Goal: Task Accomplishment & Management: Use online tool/utility

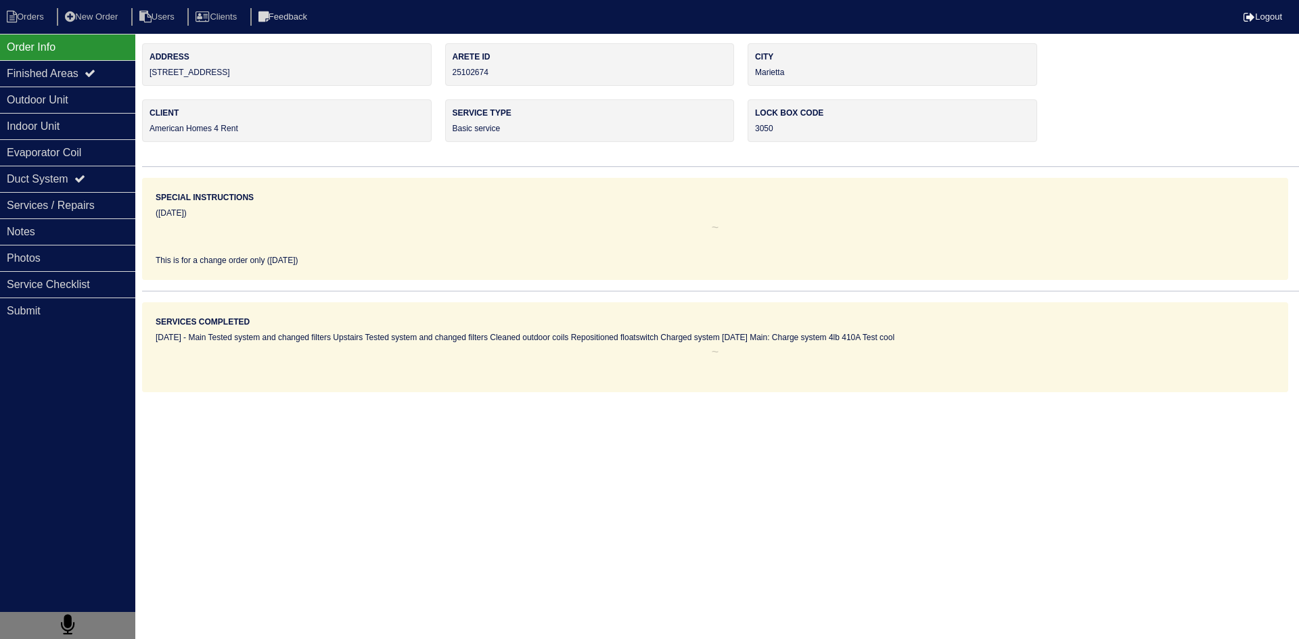
click at [27, 51] on div "Order Info" at bounding box center [67, 47] width 135 height 26
click at [39, 16] on li "Orders" at bounding box center [27, 17] width 55 height 18
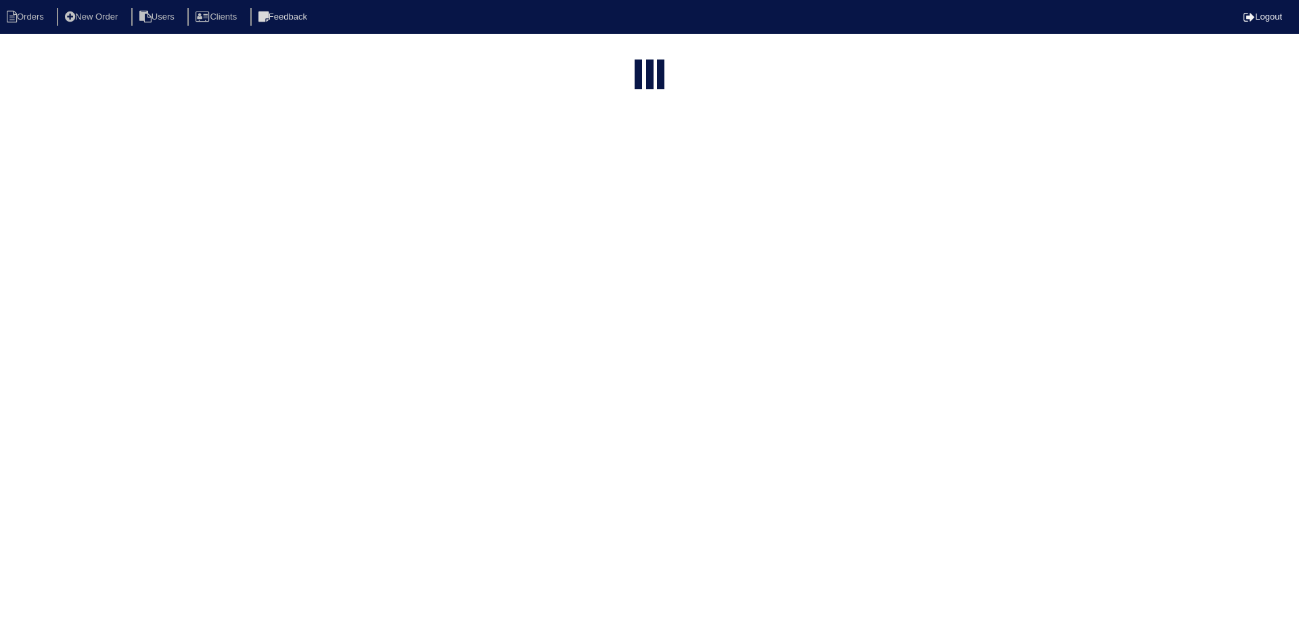
select select "15"
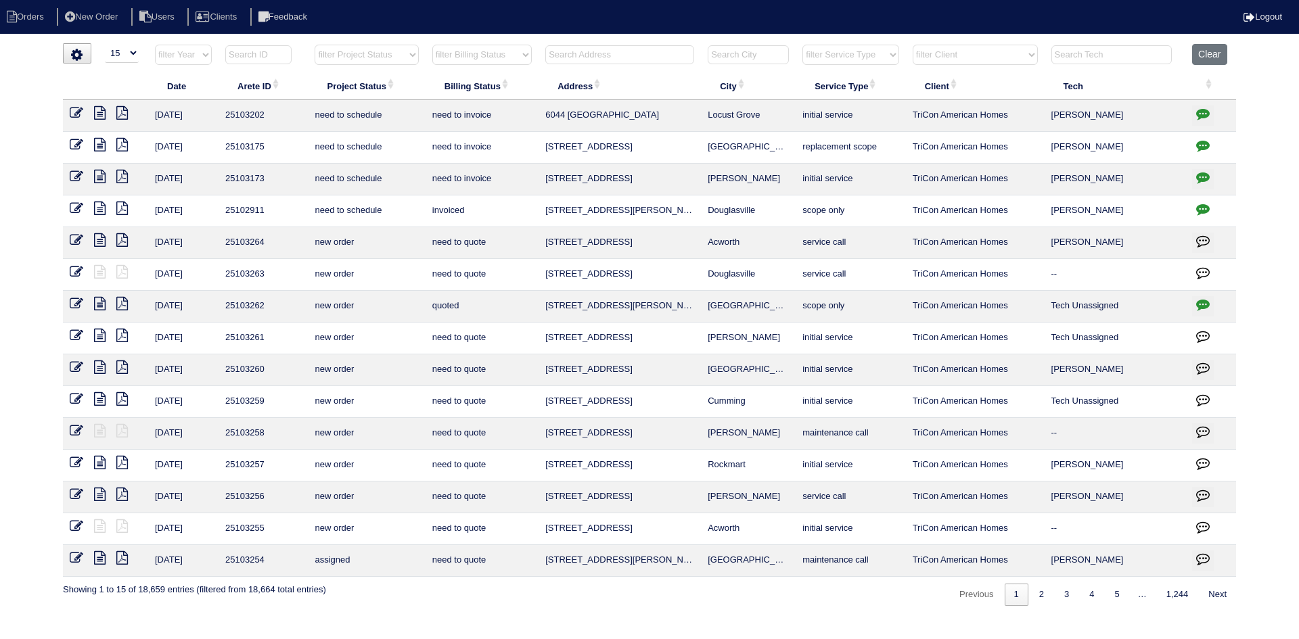
click at [641, 62] on input "text" at bounding box center [619, 54] width 149 height 19
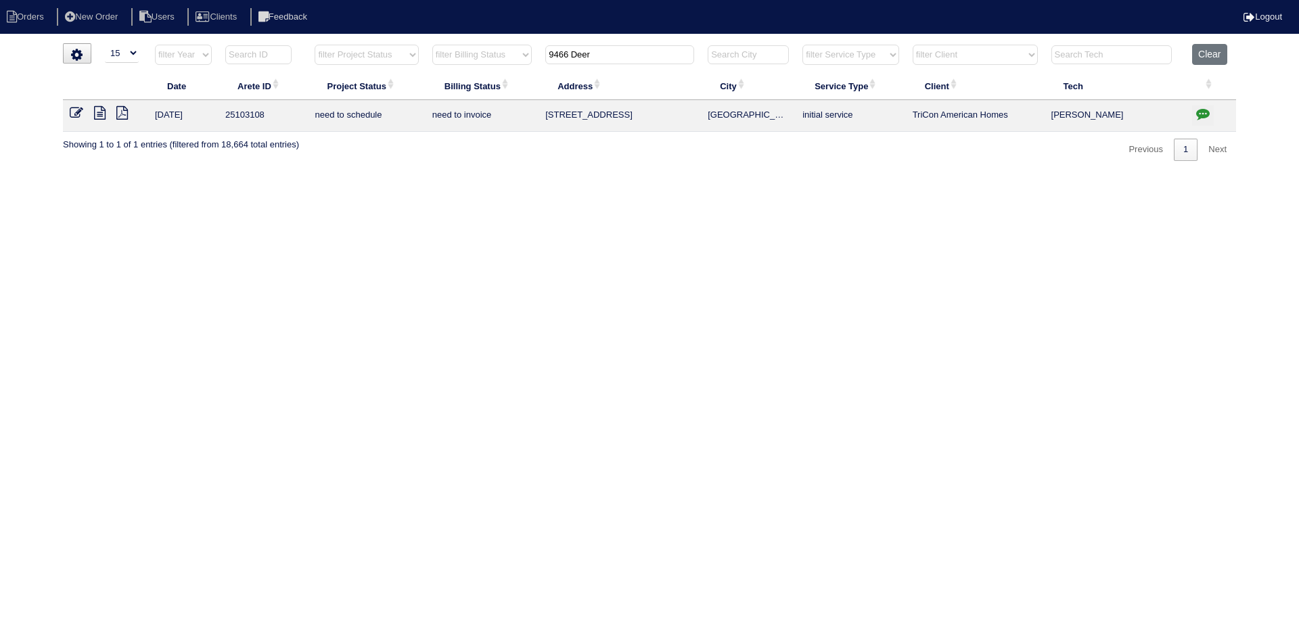
type input "9466 Deer"
click icon
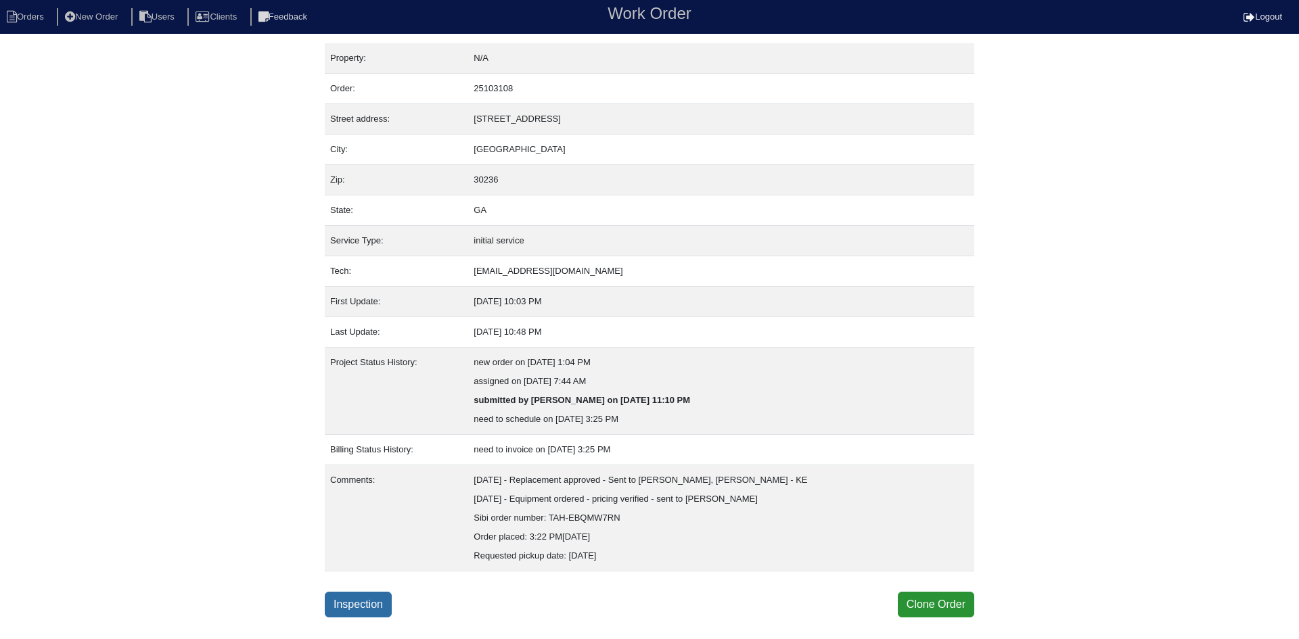
click at [371, 598] on link "Inspection" at bounding box center [358, 605] width 67 height 26
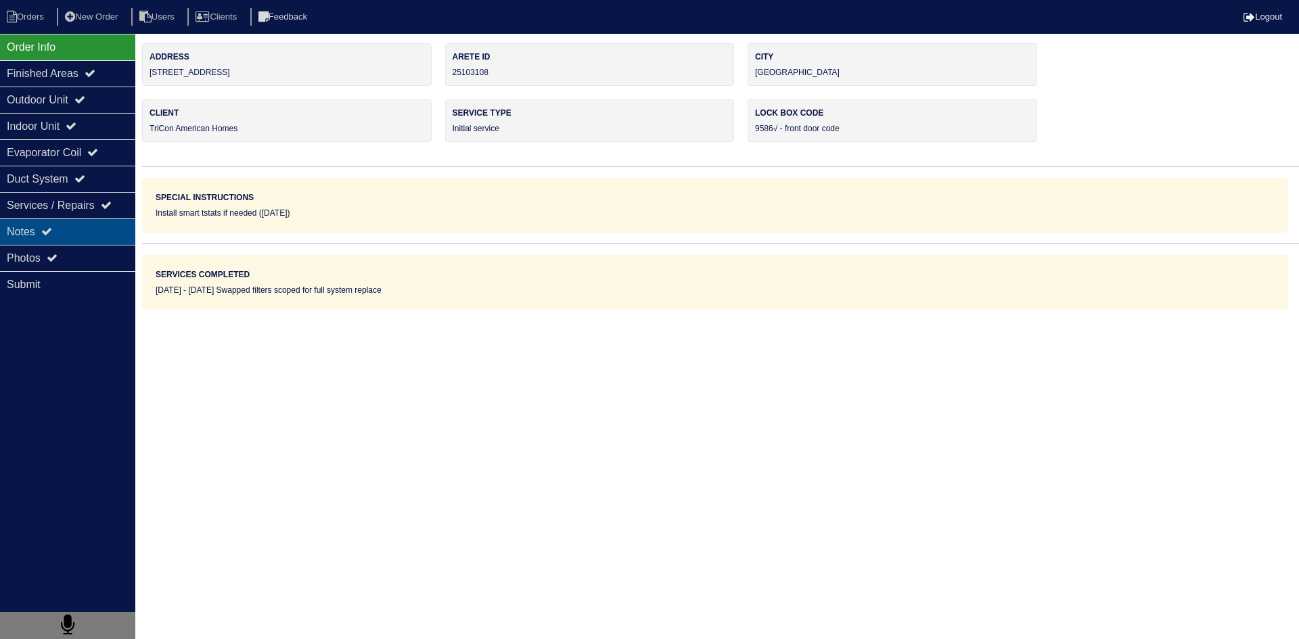
click at [99, 240] on div "Notes" at bounding box center [67, 232] width 135 height 26
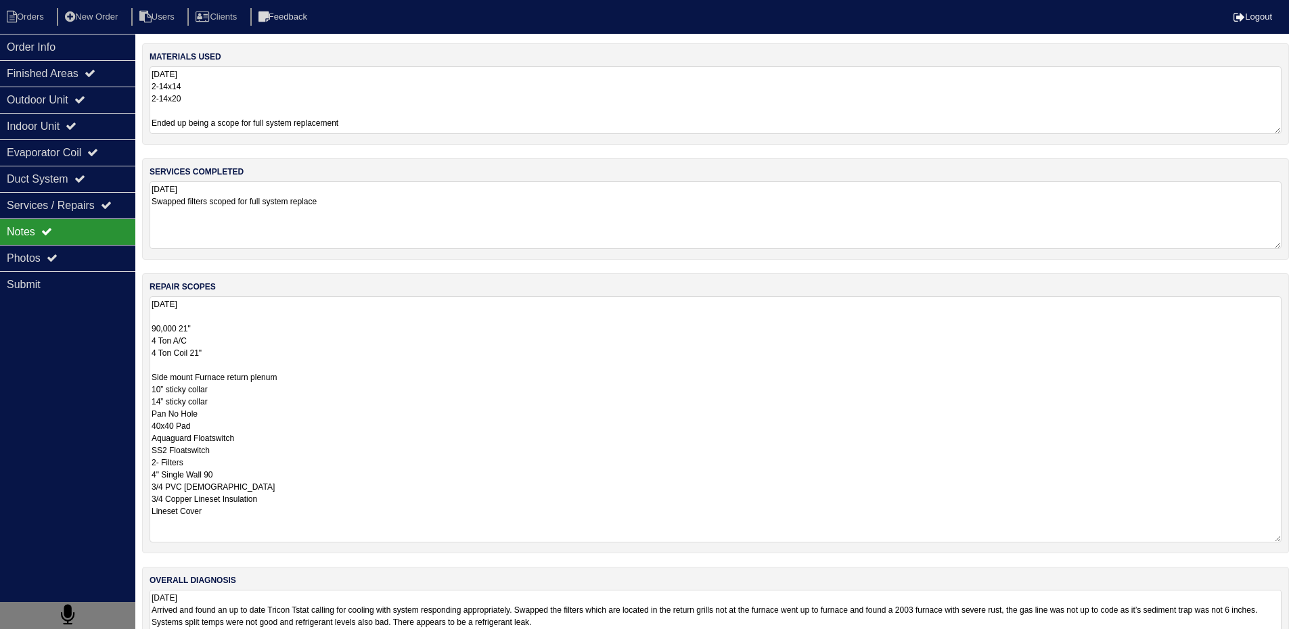
drag, startPoint x: 153, startPoint y: 333, endPoint x: 315, endPoint y: 513, distance: 242.4
click at [315, 513] on textarea "8.25.25 90,000 21" 4 Ton A/C 4 Ton Coil 21" Side mount Furnace return plenum 10…" at bounding box center [716, 419] width 1132 height 246
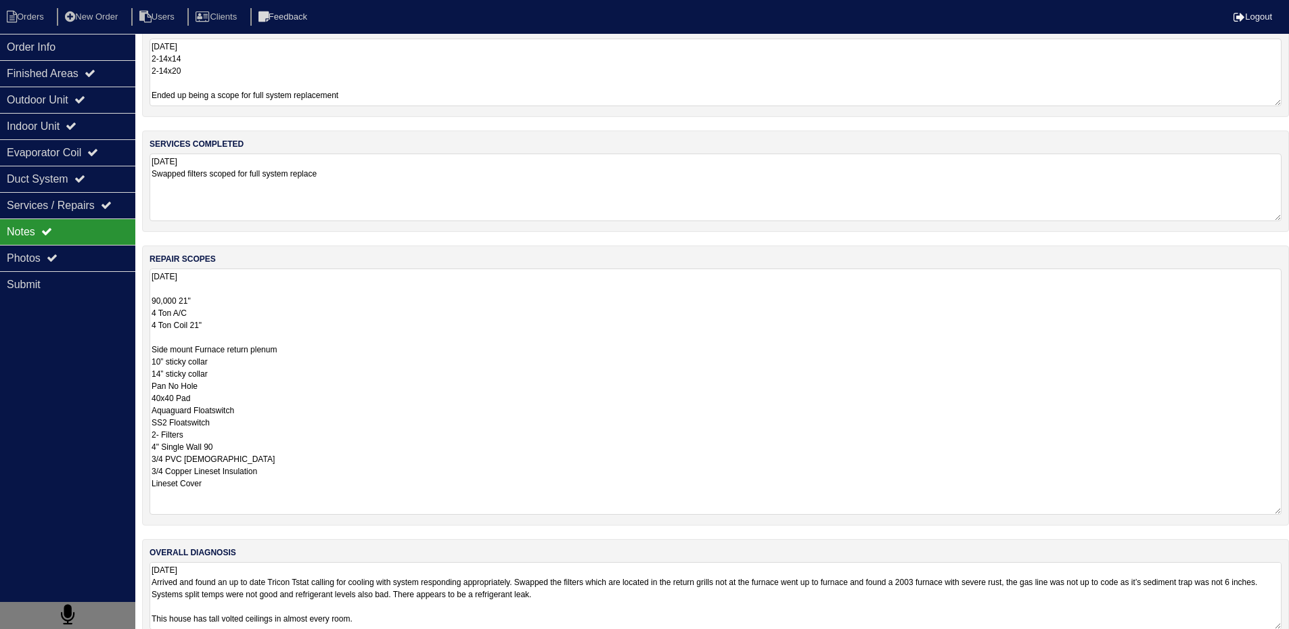
scroll to position [53, 0]
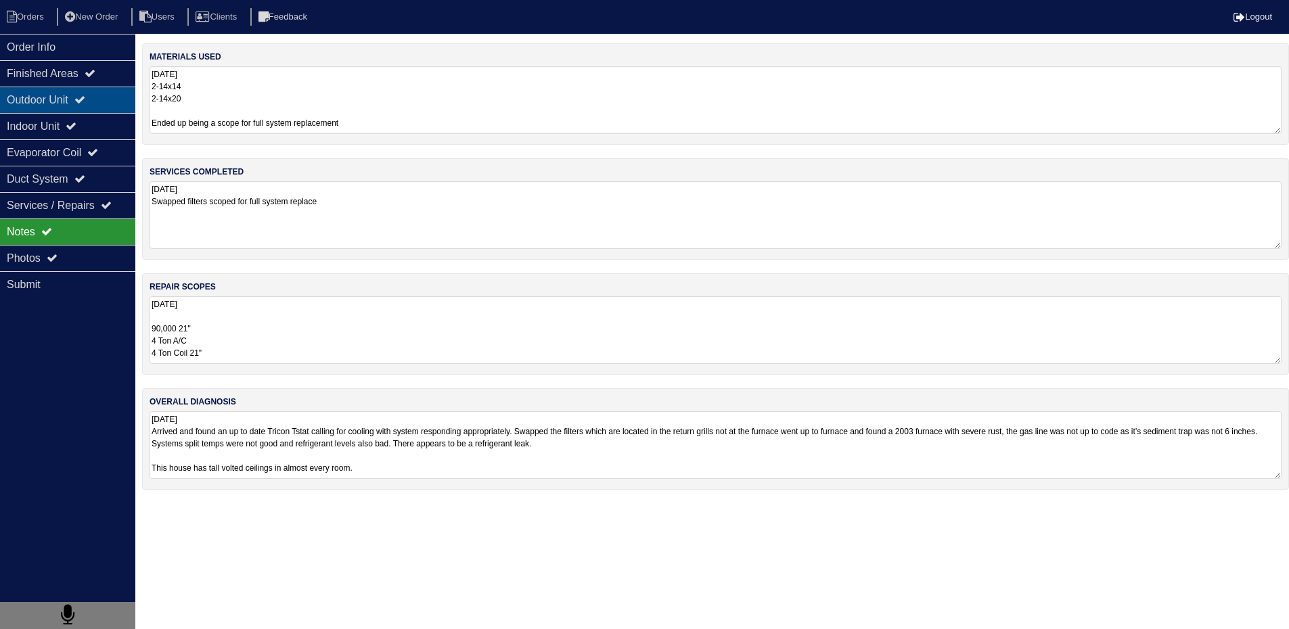
click at [44, 108] on div "Outdoor Unit" at bounding box center [67, 100] width 135 height 26
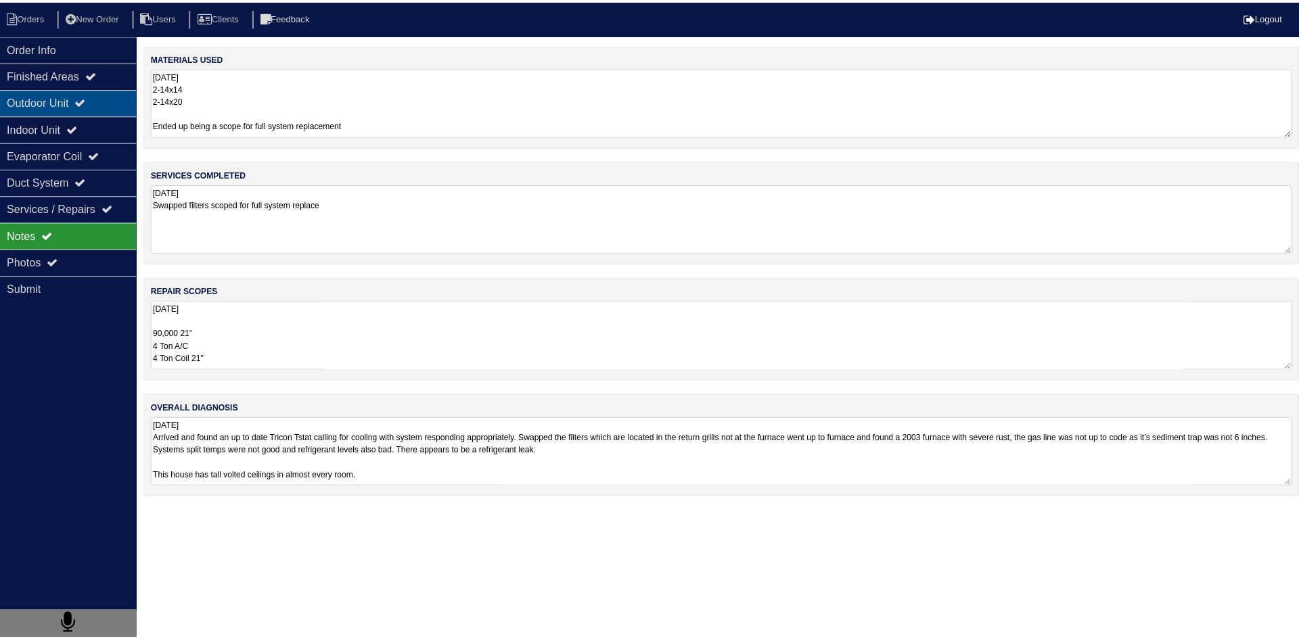
scroll to position [0, 0]
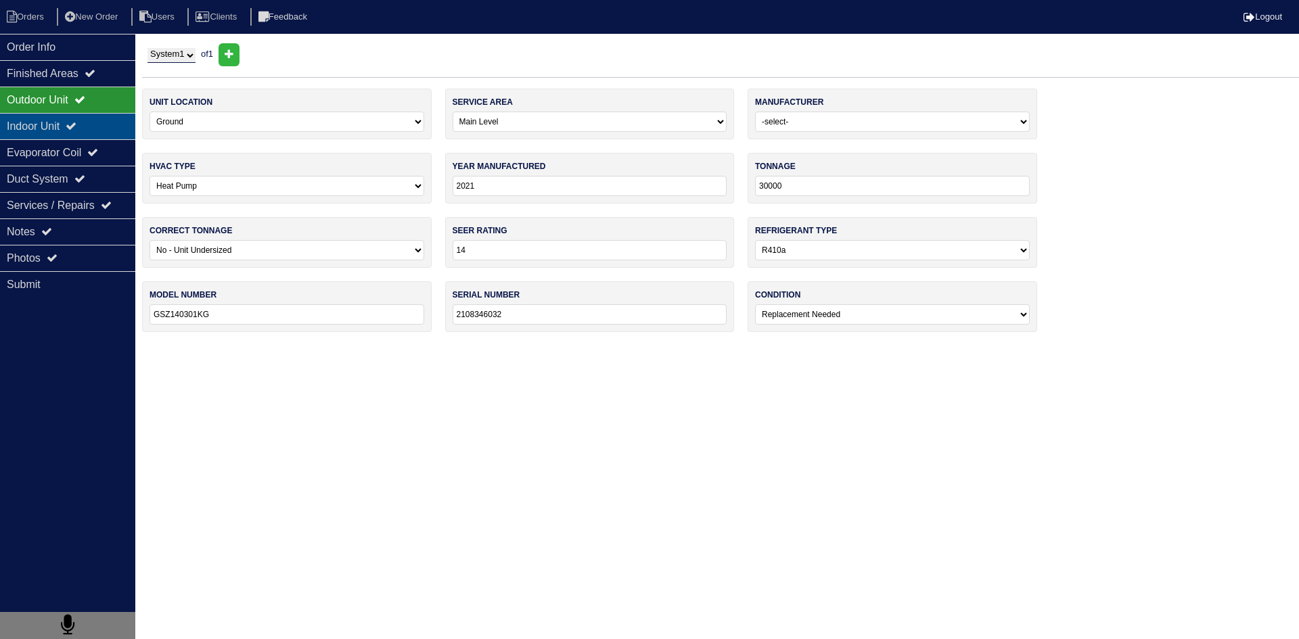
click at [36, 125] on div "Indoor Unit" at bounding box center [67, 126] width 135 height 26
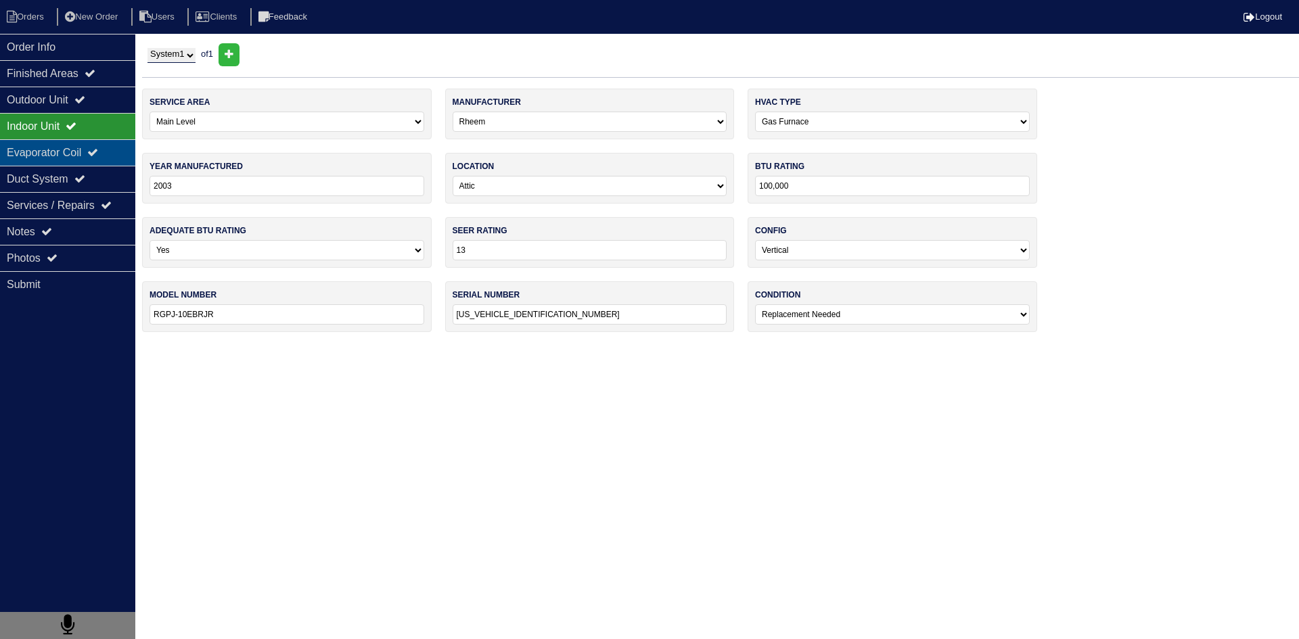
click at [25, 155] on div "Evaporator Coil" at bounding box center [67, 152] width 135 height 26
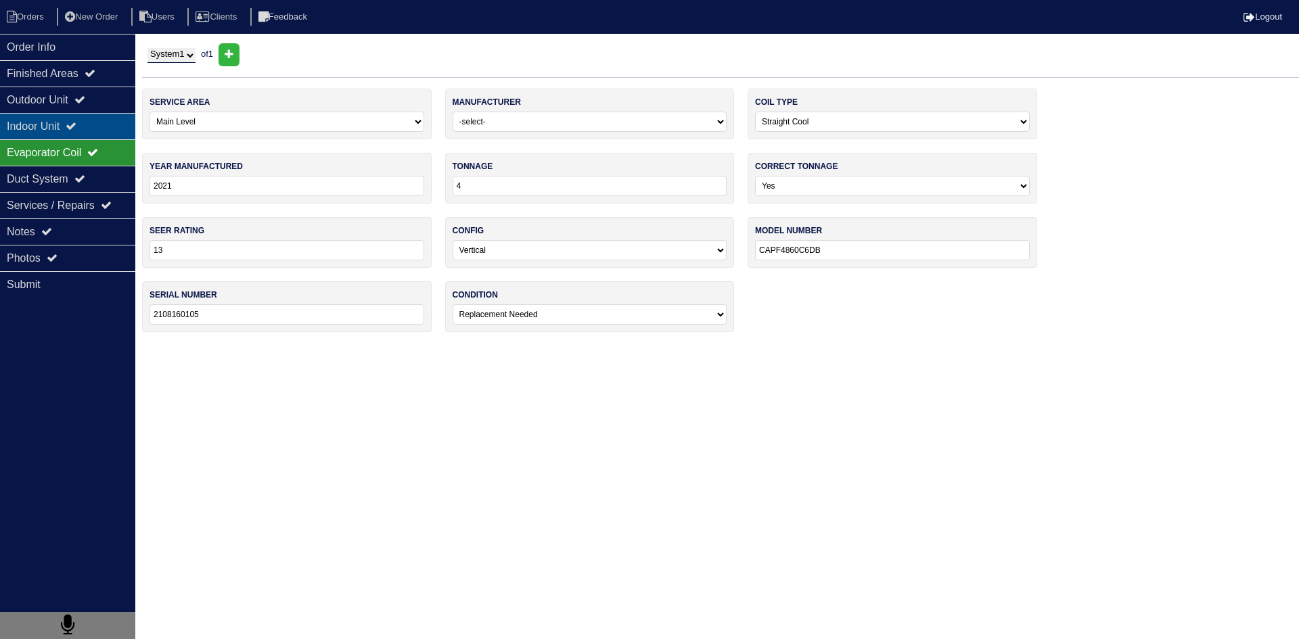
click at [39, 122] on div "Indoor Unit" at bounding box center [67, 126] width 135 height 26
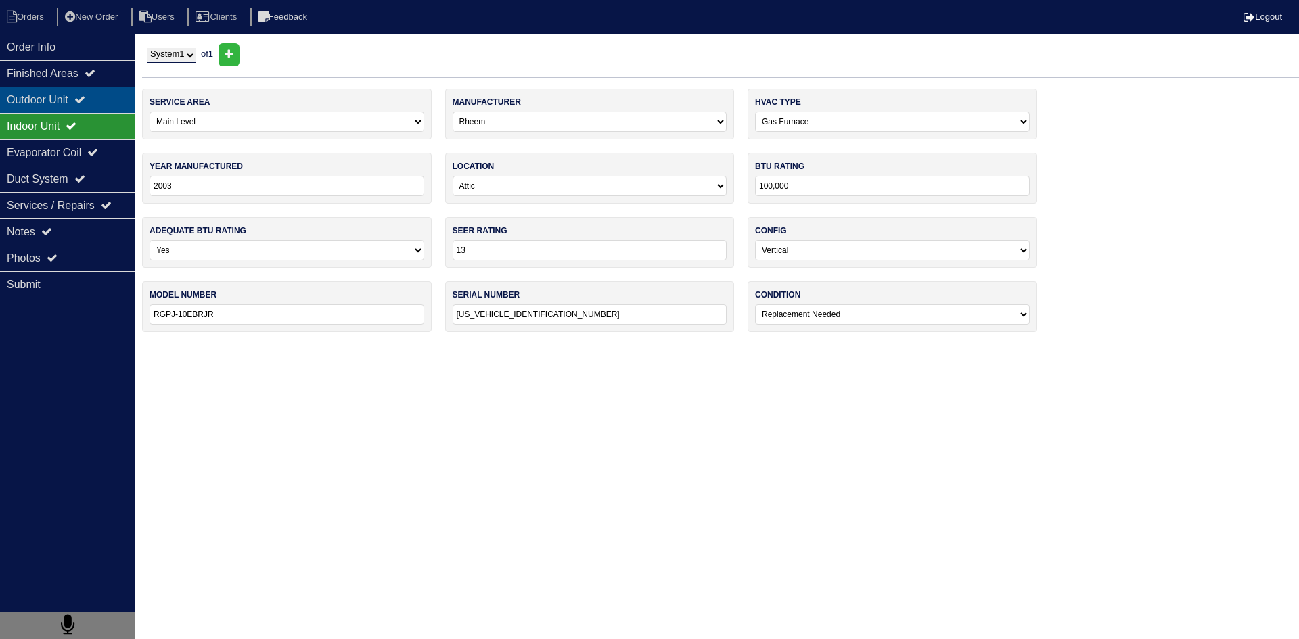
click at [50, 102] on div "Outdoor Unit" at bounding box center [67, 100] width 135 height 26
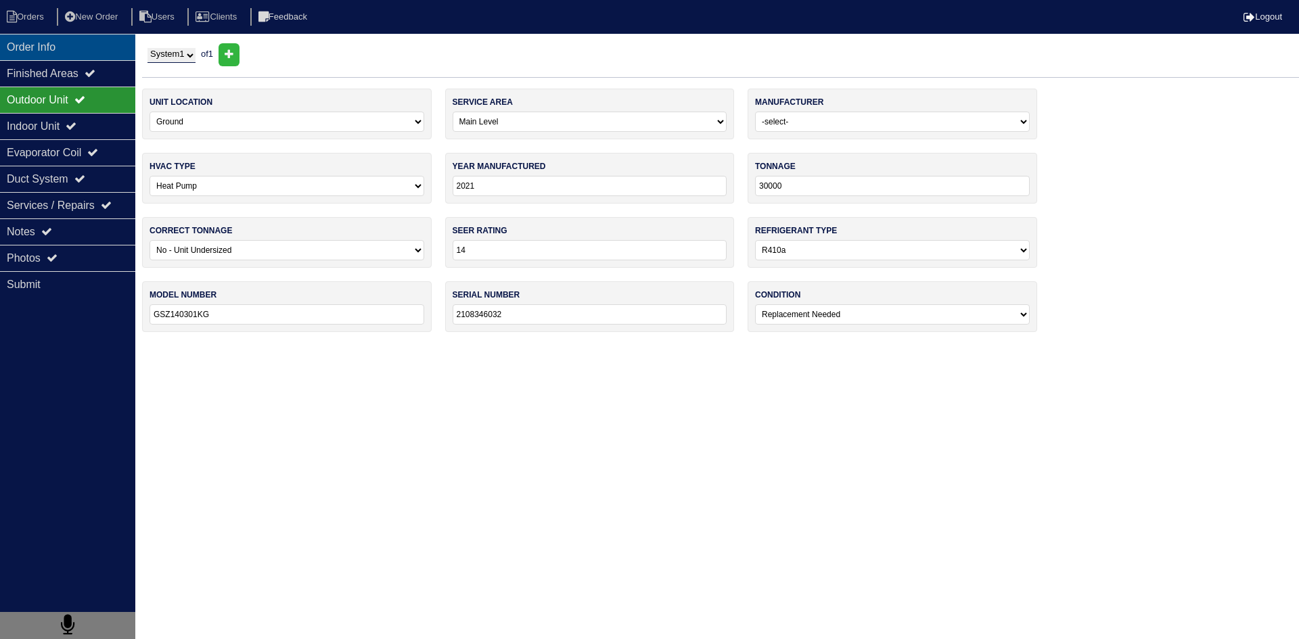
click at [61, 47] on div "Order Info" at bounding box center [67, 47] width 135 height 26
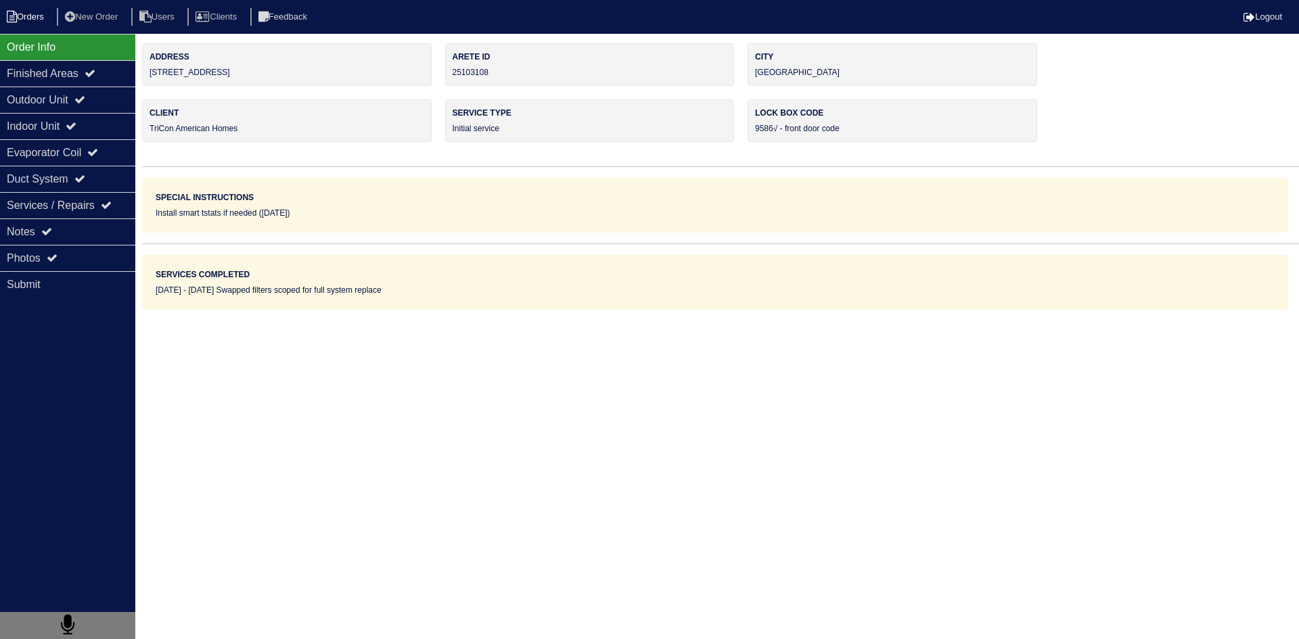
click at [27, 21] on li "Orders" at bounding box center [27, 17] width 55 height 18
select select "15"
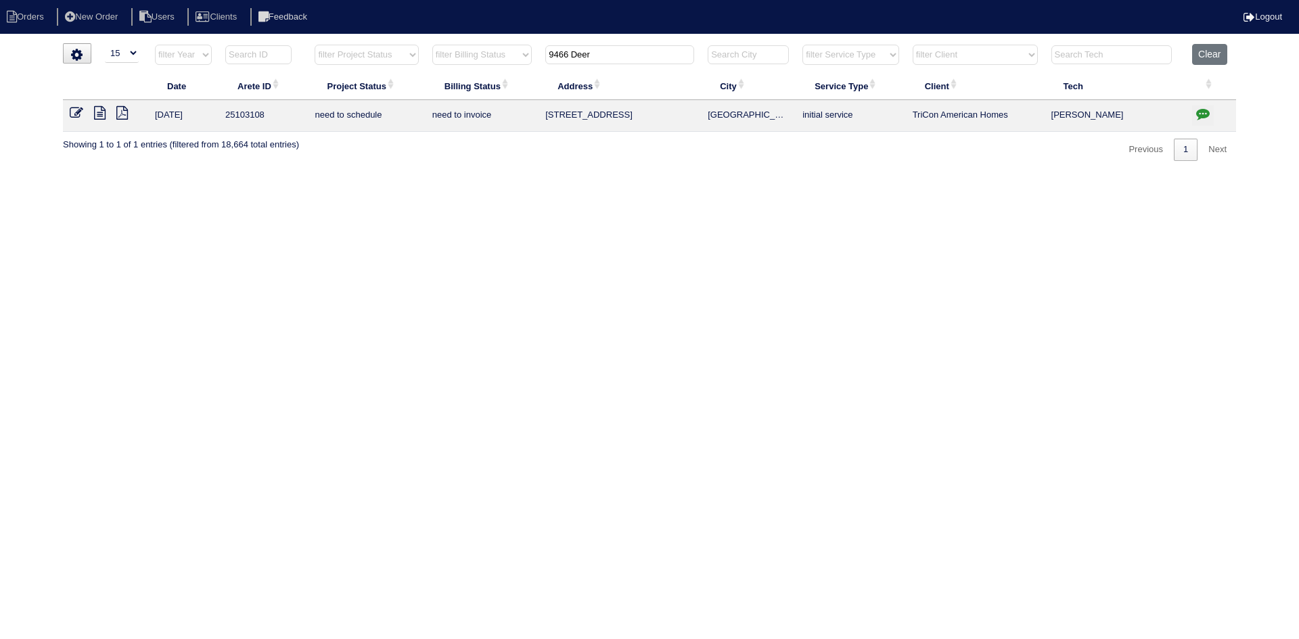
drag, startPoint x: 638, startPoint y: 58, endPoint x: 471, endPoint y: 45, distance: 167.6
click at [471, 45] on tr "filter Year -- Any Year -- 2025 2024 2023 2022 2021 2020 2019 filter Project St…" at bounding box center [649, 58] width 1173 height 28
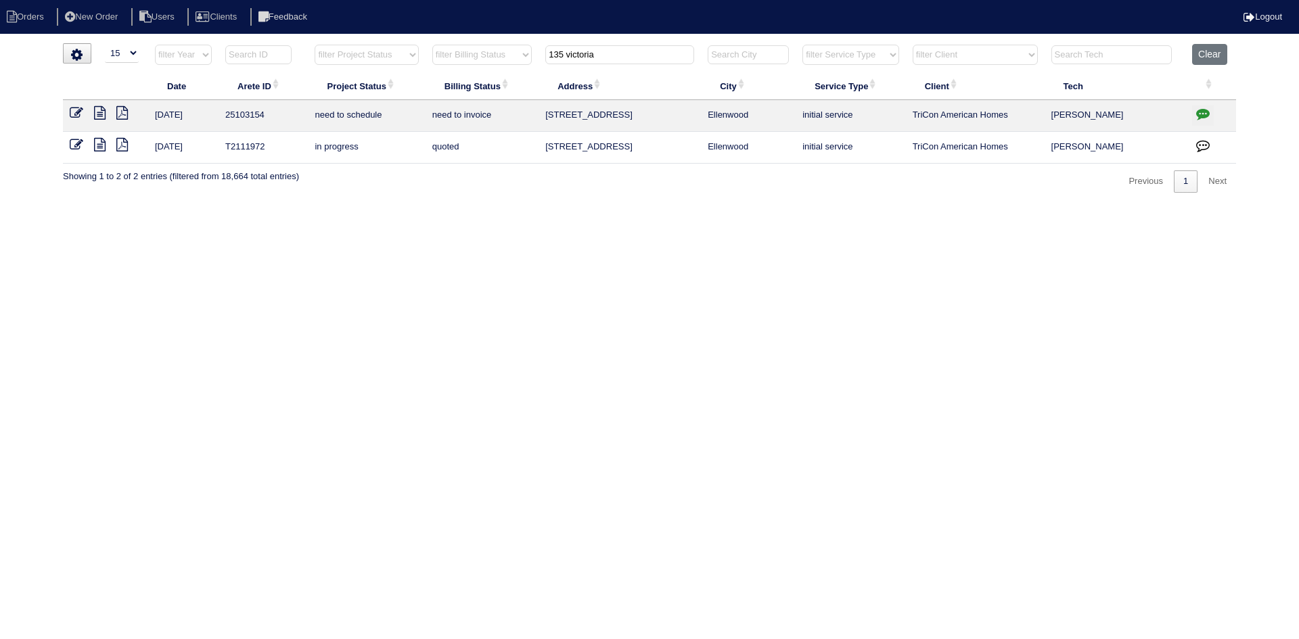
type input "135 victoria"
click at [101, 113] on icon at bounding box center [100, 113] width 12 height 14
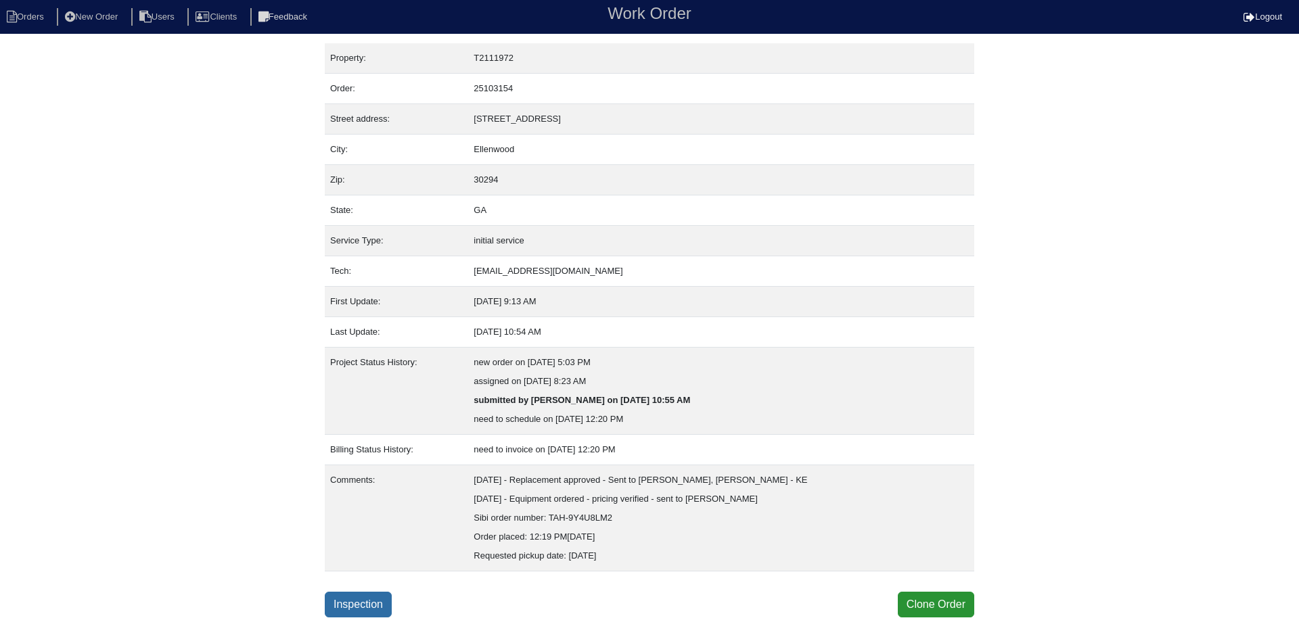
click at [374, 604] on link "Inspection" at bounding box center [358, 605] width 67 height 26
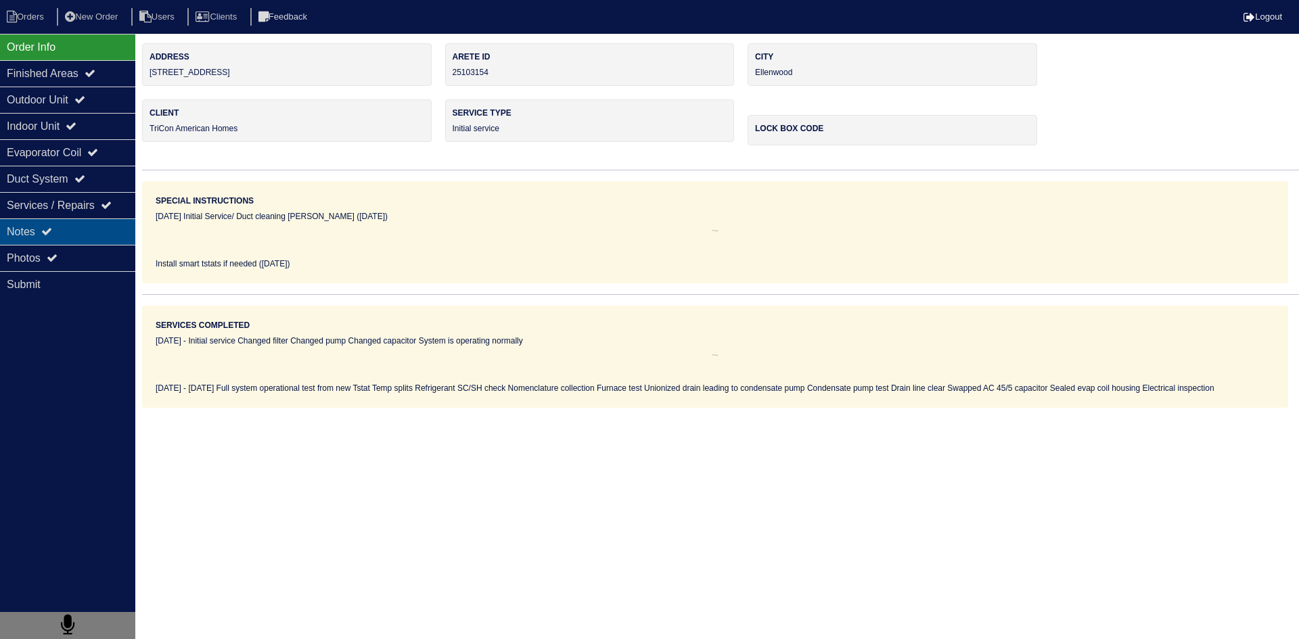
click at [97, 239] on div "Notes" at bounding box center [67, 232] width 135 height 26
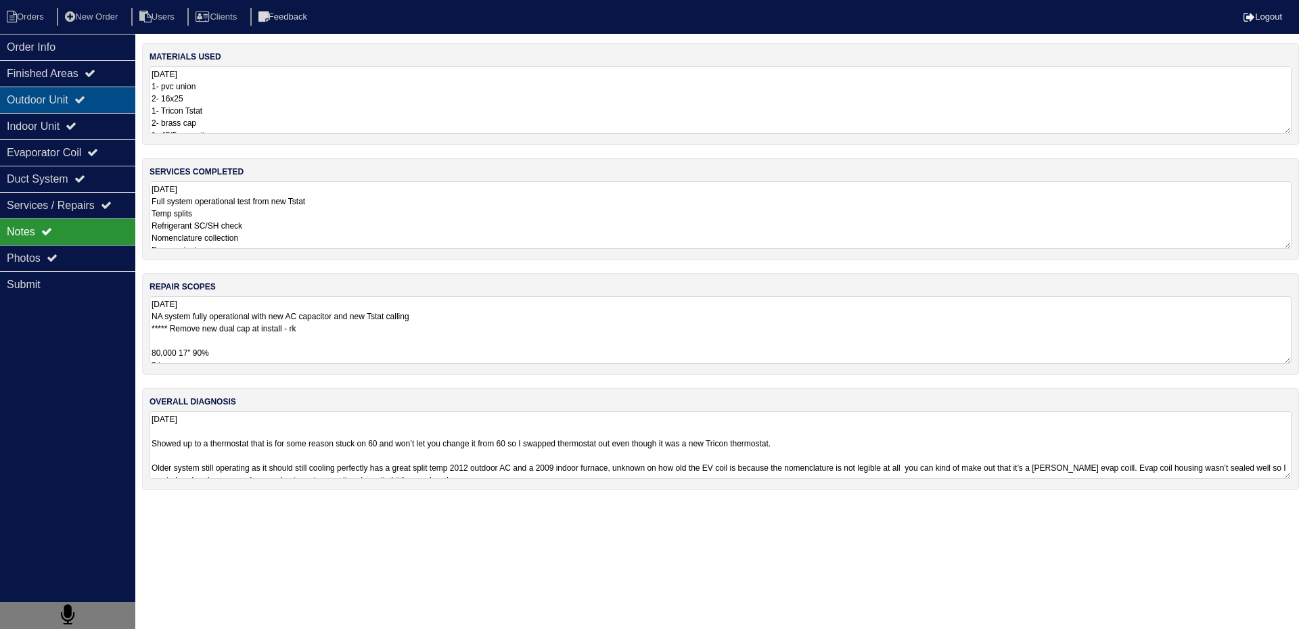
click at [33, 97] on div "Outdoor Unit" at bounding box center [67, 100] width 135 height 26
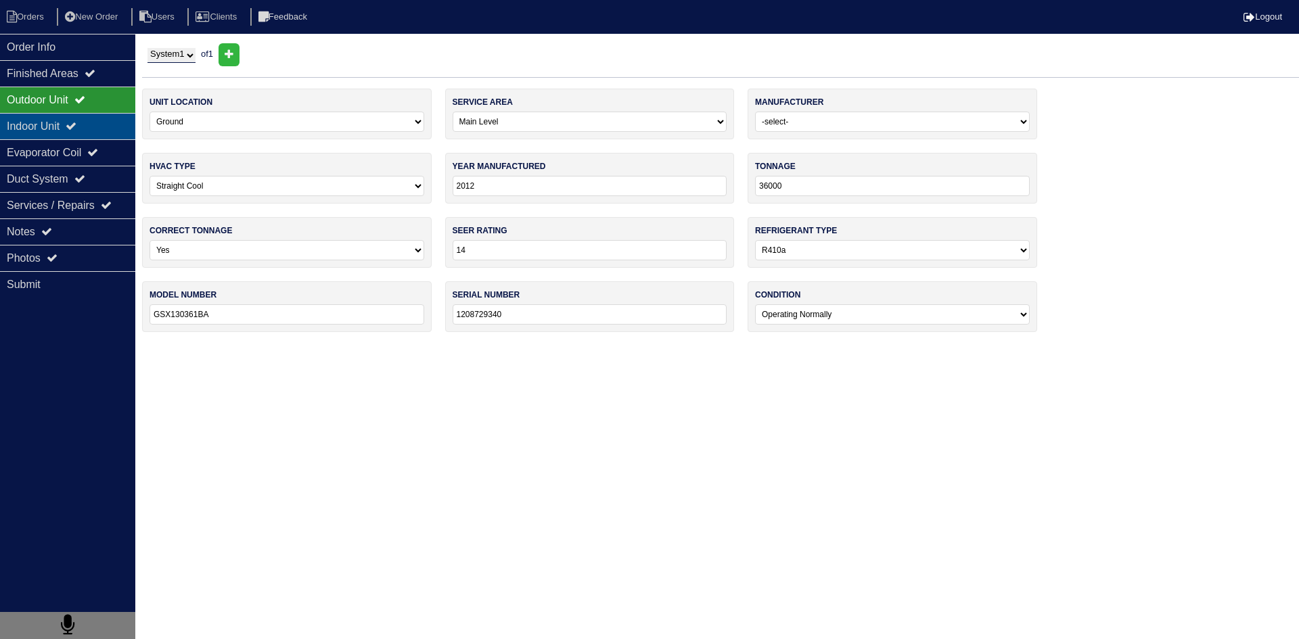
click at [25, 129] on div "Indoor Unit" at bounding box center [67, 126] width 135 height 26
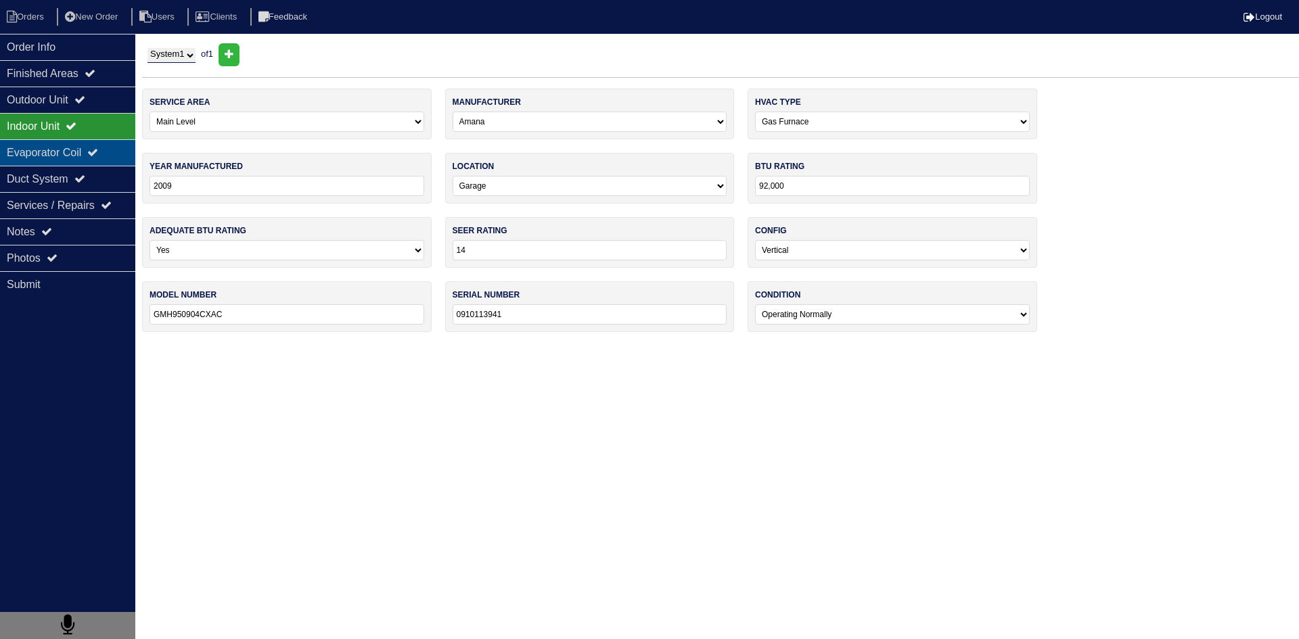
click at [23, 152] on div "Evaporator Coil" at bounding box center [67, 152] width 135 height 26
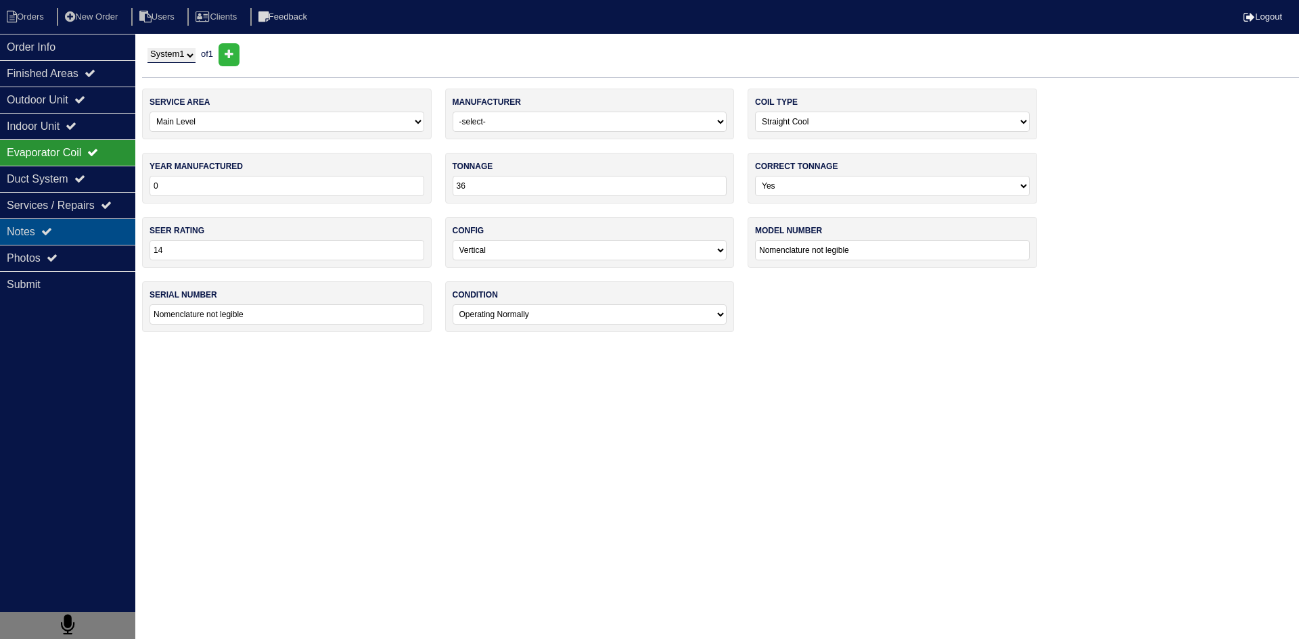
click at [89, 233] on div "Notes" at bounding box center [67, 232] width 135 height 26
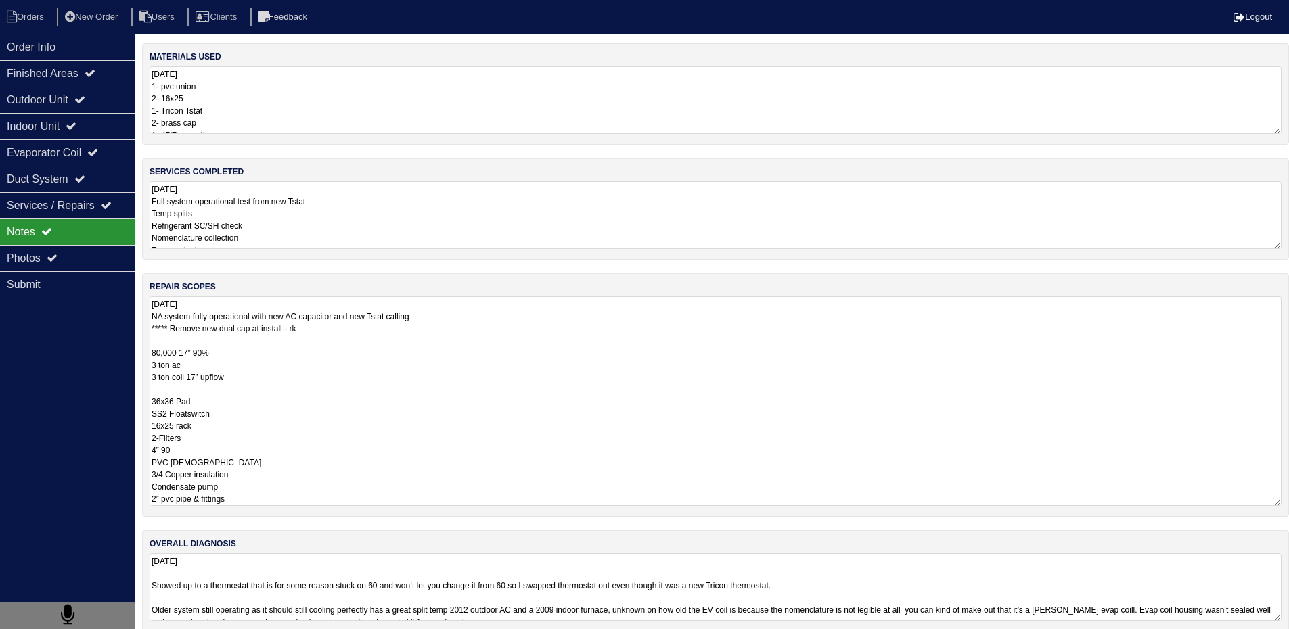
scroll to position [1, 0]
drag, startPoint x: 153, startPoint y: 355, endPoint x: 255, endPoint y: 505, distance: 181.7
click at [255, 505] on textarea "8.27.25 NA system fully operational with new AC capacitor and new Tstat calling…" at bounding box center [716, 401] width 1132 height 210
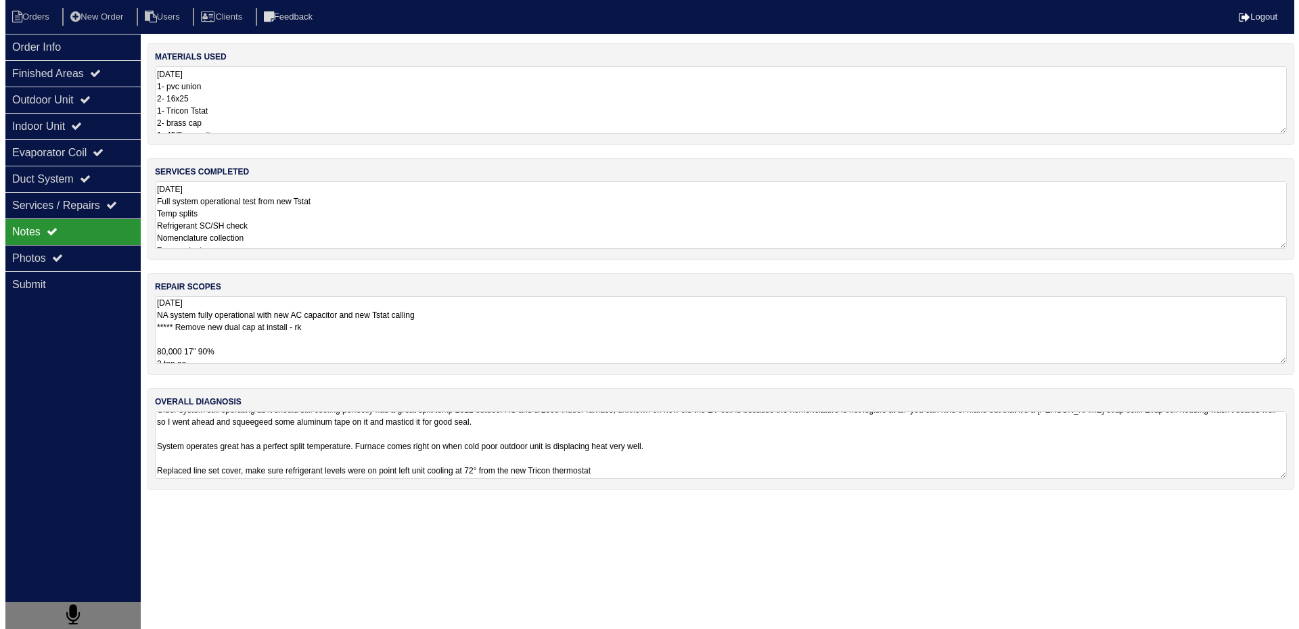
scroll to position [0, 0]
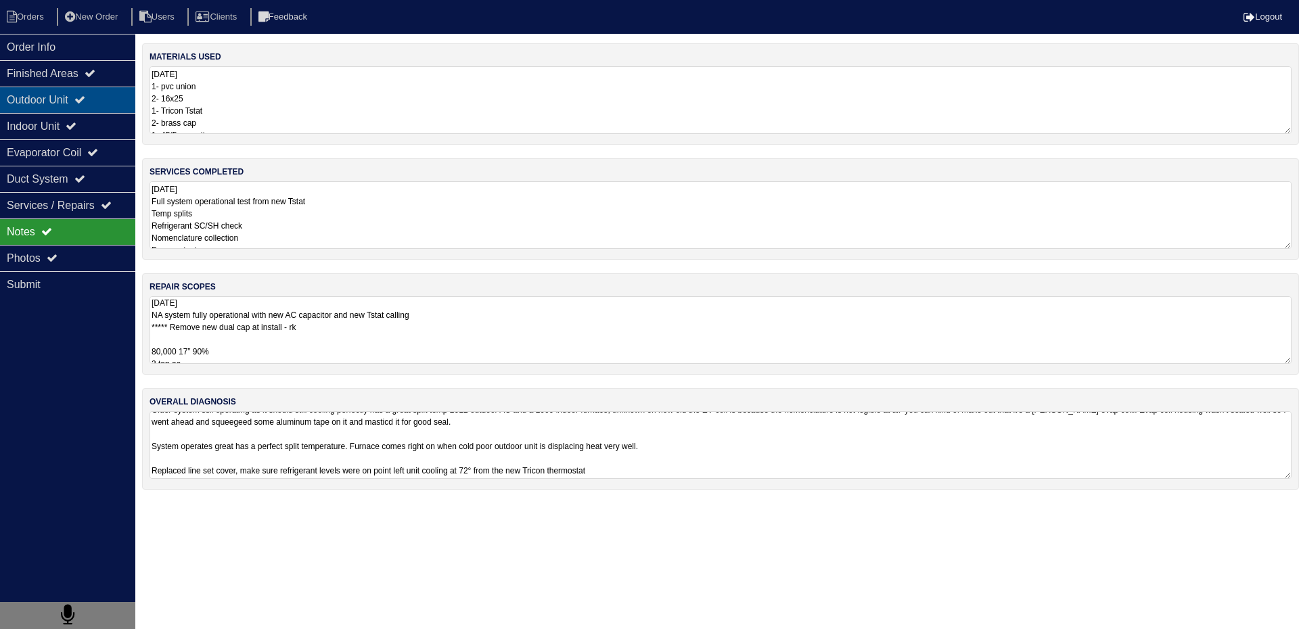
click at [47, 102] on div "Outdoor Unit" at bounding box center [67, 100] width 135 height 26
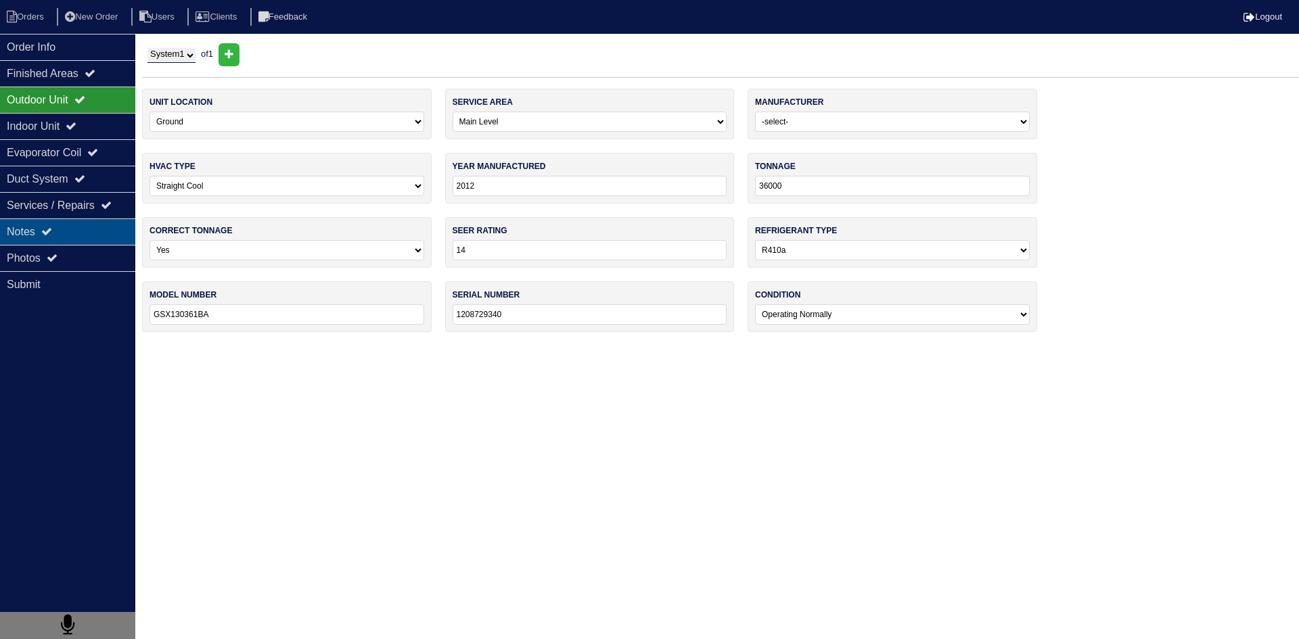
click at [49, 237] on icon at bounding box center [46, 231] width 11 height 11
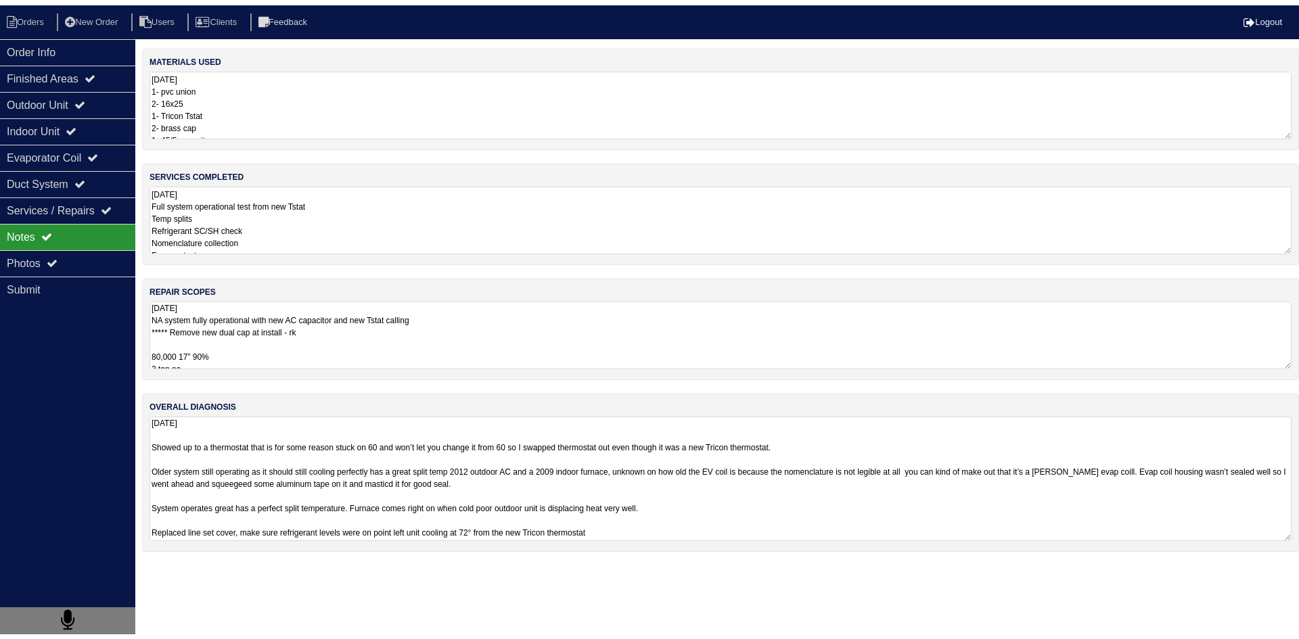
scroll to position [1, 0]
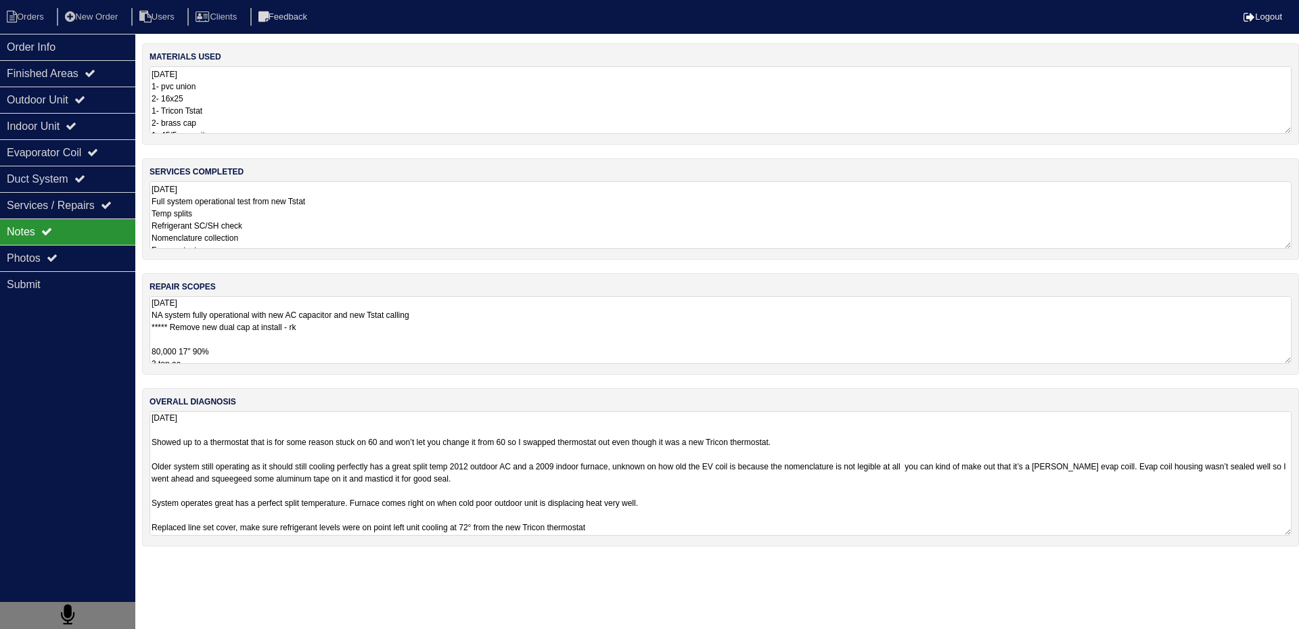
click at [413, 436] on textarea "8.27.25 Showed up to a thermostat that is for some reason stuck on 60 and won’t…" at bounding box center [721, 473] width 1142 height 125
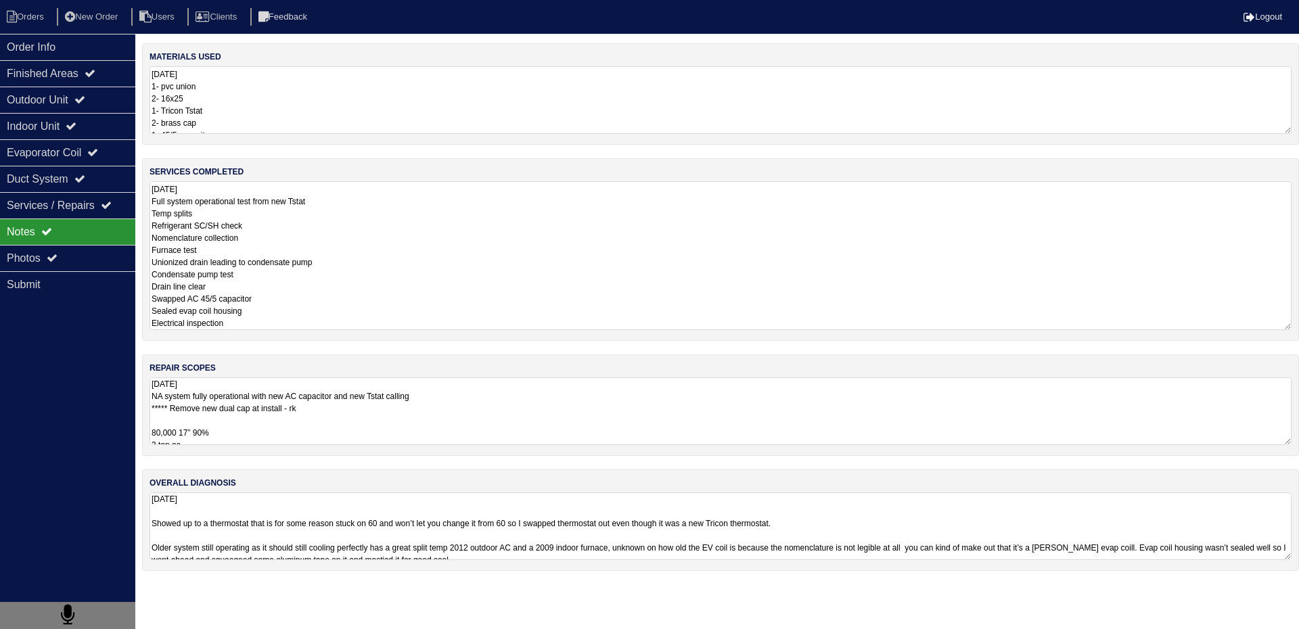
click at [247, 229] on textarea "8.27.25 Full system operational test from new Tstat Temp splits Refrigerant SC/…" at bounding box center [721, 255] width 1142 height 149
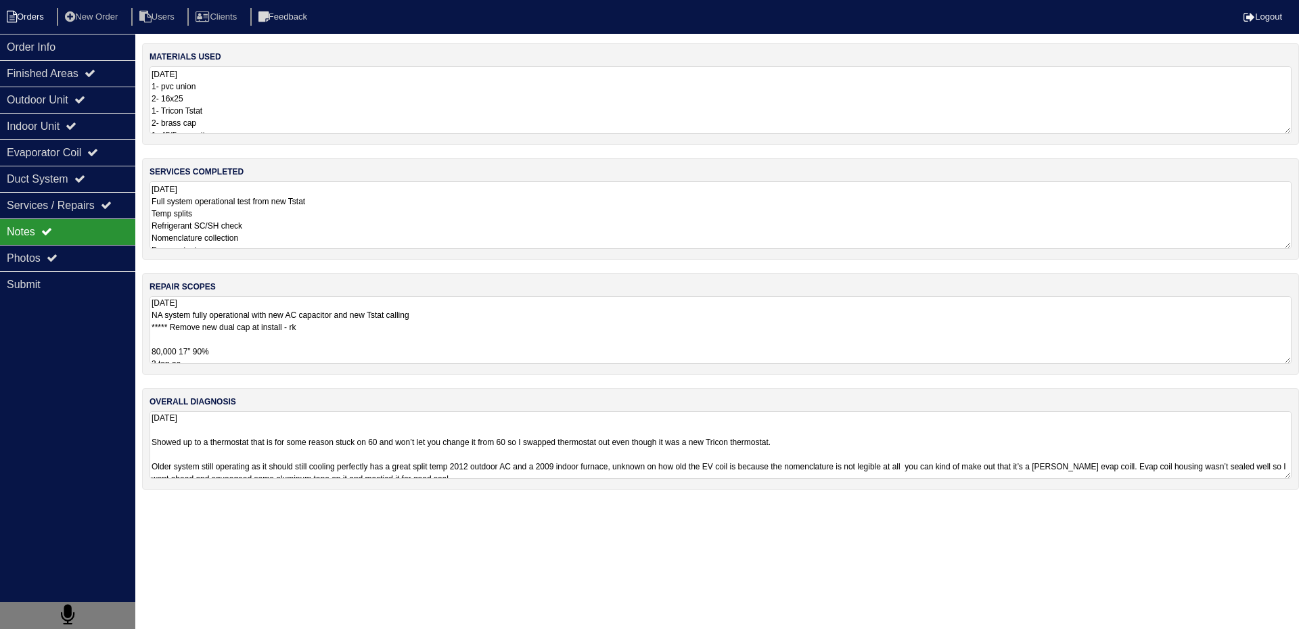
click at [41, 15] on li "Orders" at bounding box center [27, 17] width 55 height 18
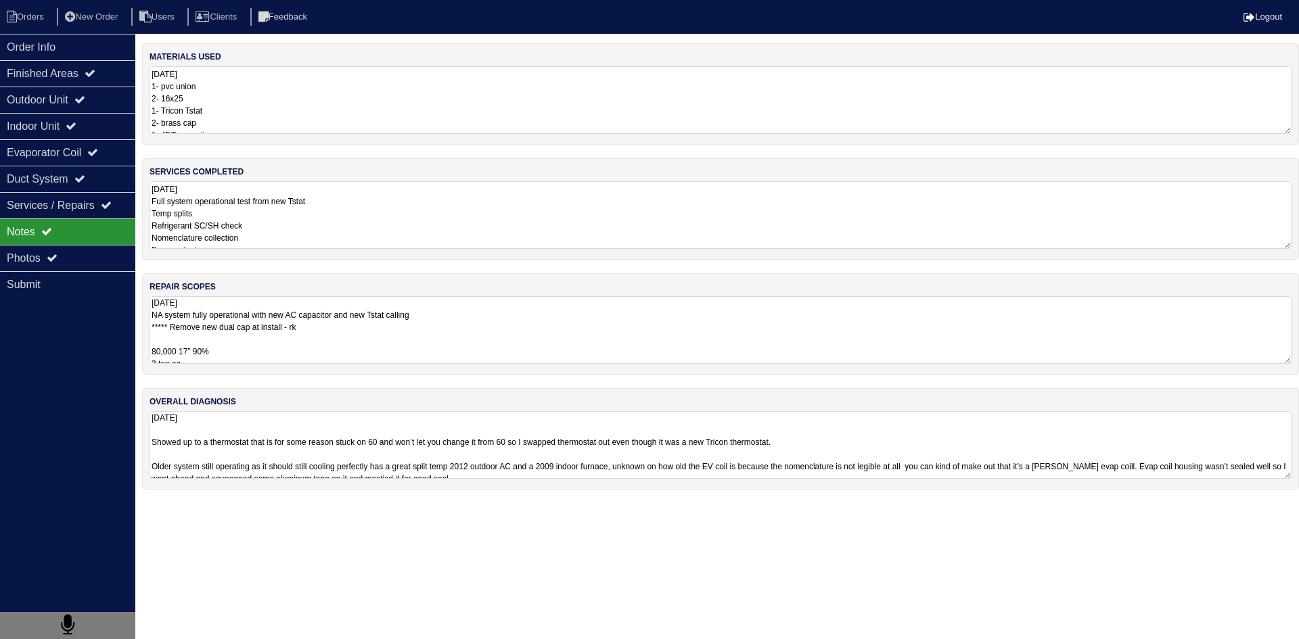
select select "15"
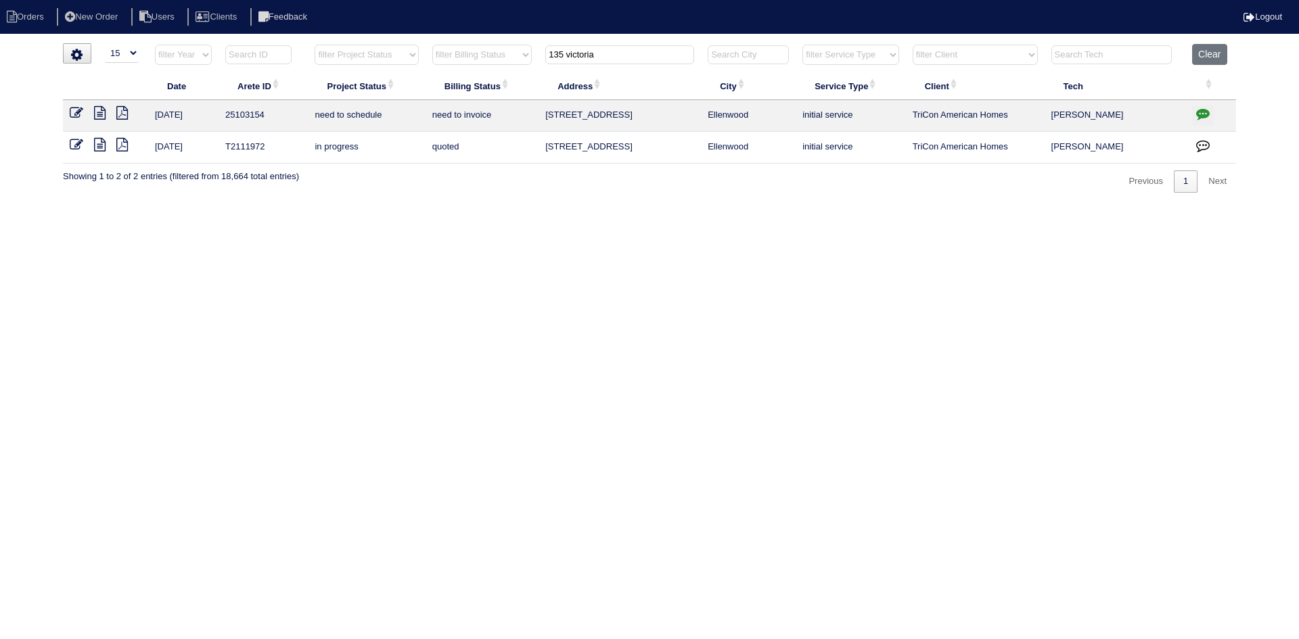
drag, startPoint x: 678, startPoint y: 59, endPoint x: 532, endPoint y: 61, distance: 146.2
click at [534, 61] on tr "filter Year -- Any Year -- 2025 2024 2023 2022 2021 2020 2019 filter Project St…" at bounding box center [649, 58] width 1173 height 28
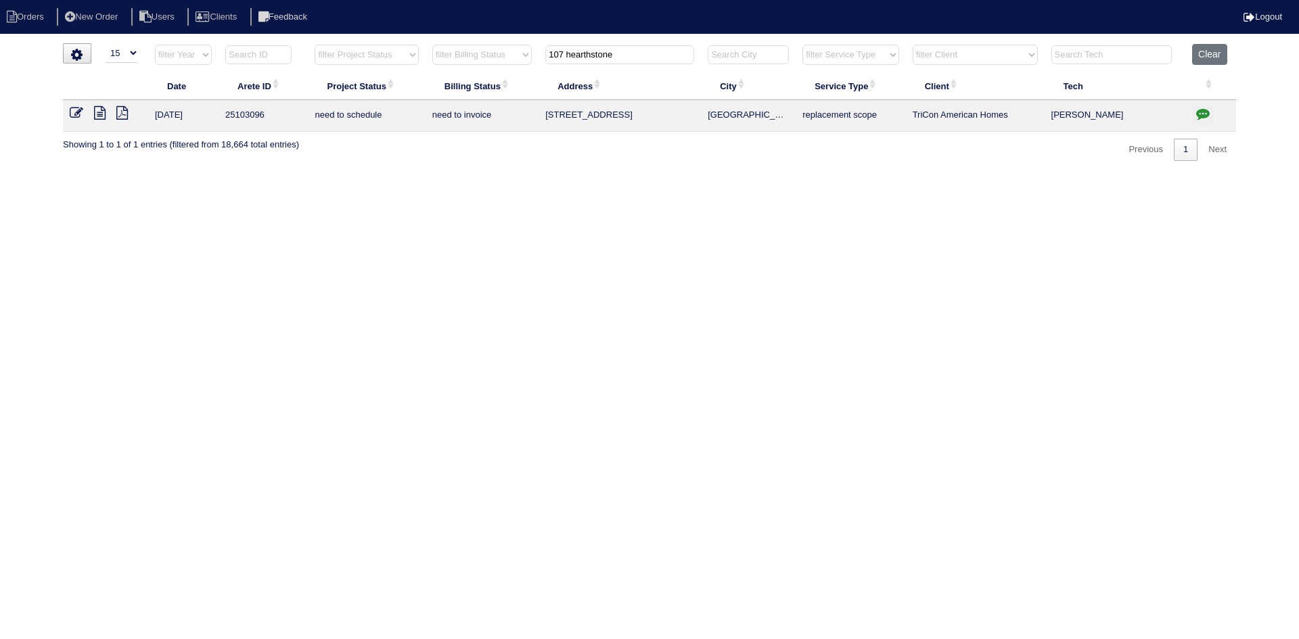
type input "107 hearthstone"
click at [99, 117] on icon at bounding box center [100, 113] width 12 height 14
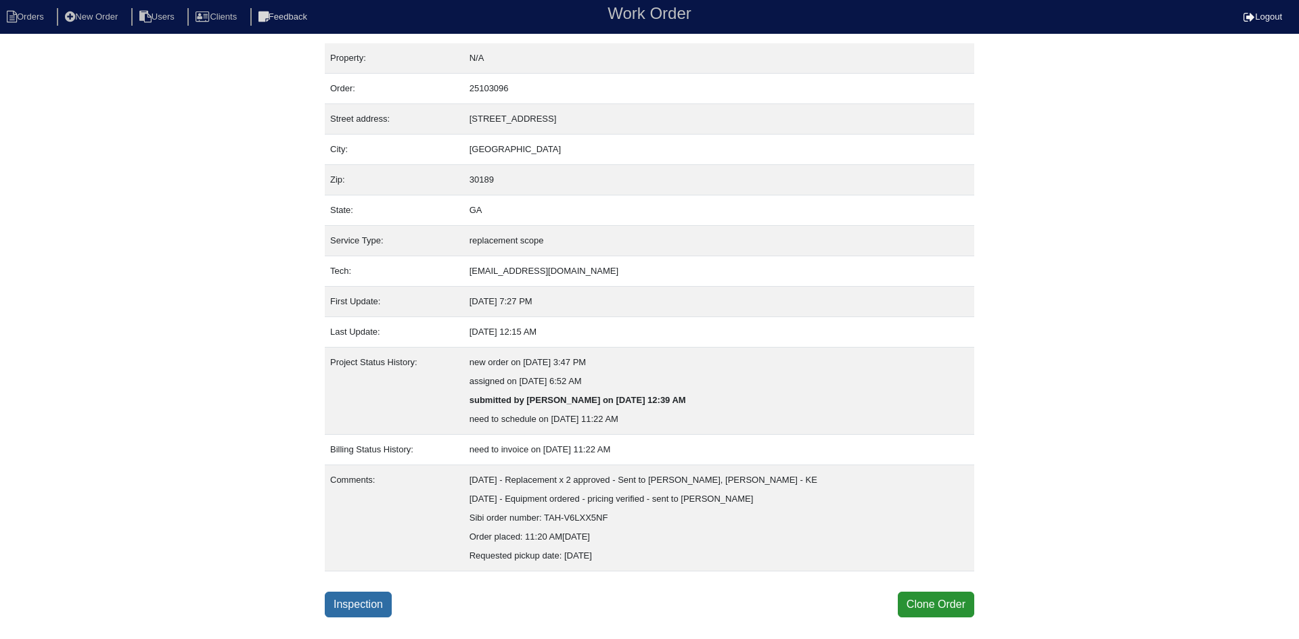
click at [340, 603] on link "Inspection" at bounding box center [358, 605] width 67 height 26
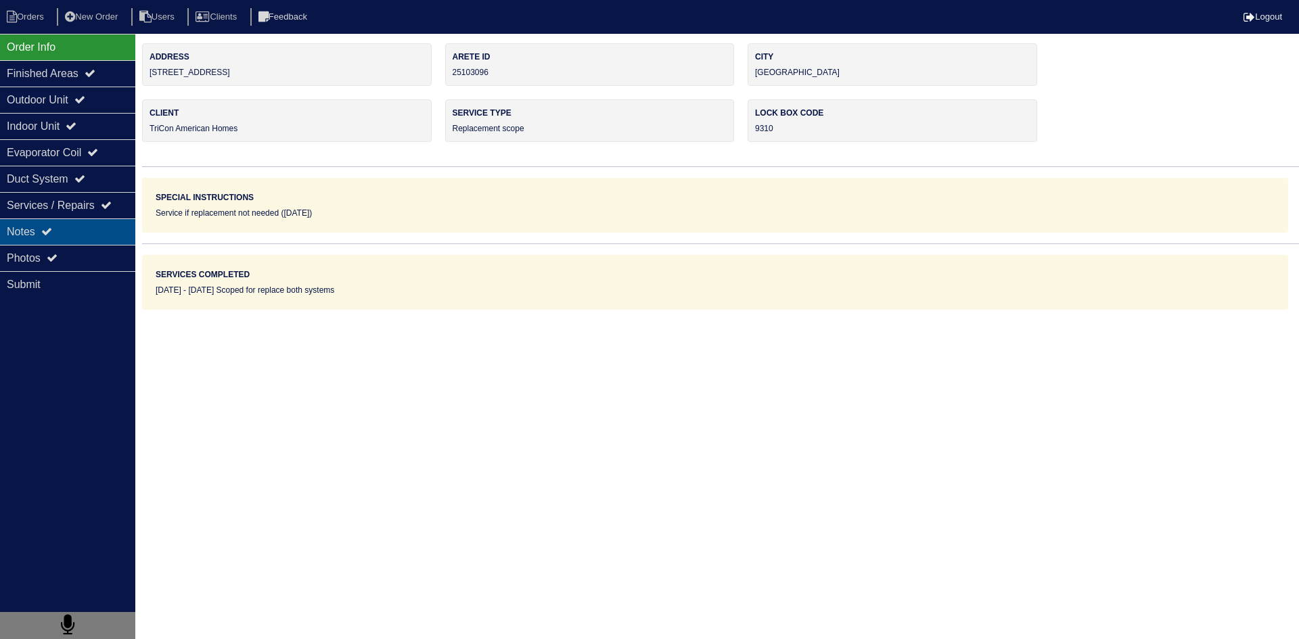
click at [71, 240] on div "Notes" at bounding box center [67, 232] width 135 height 26
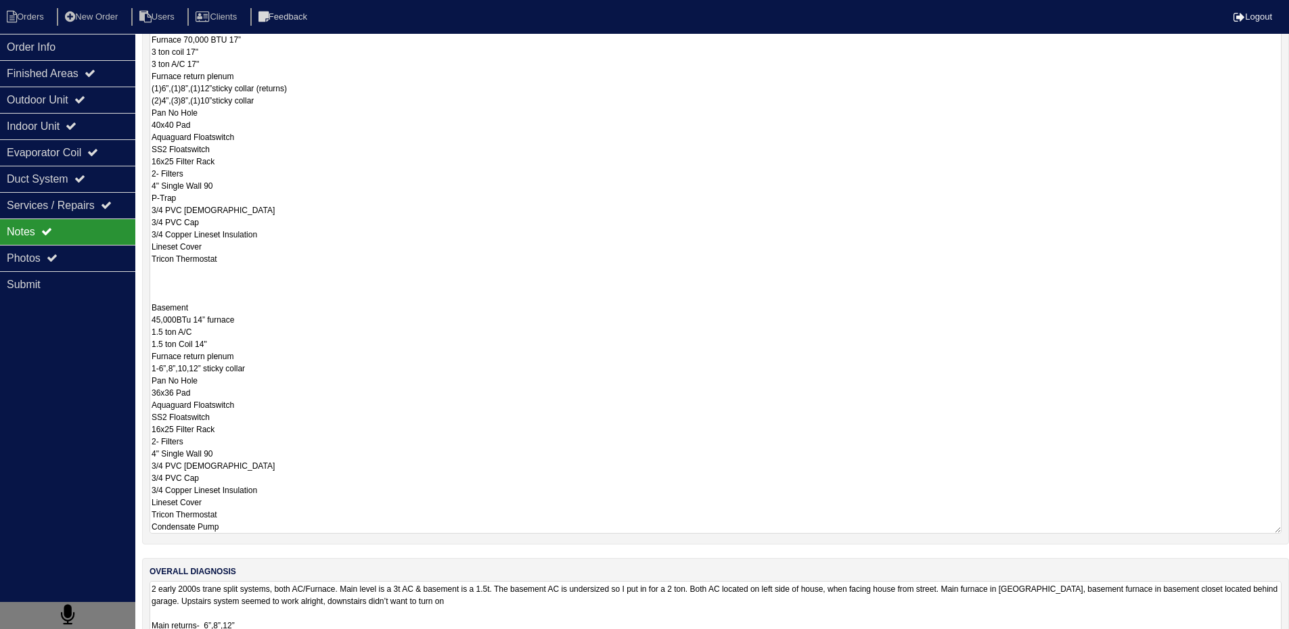
scroll to position [1, 0]
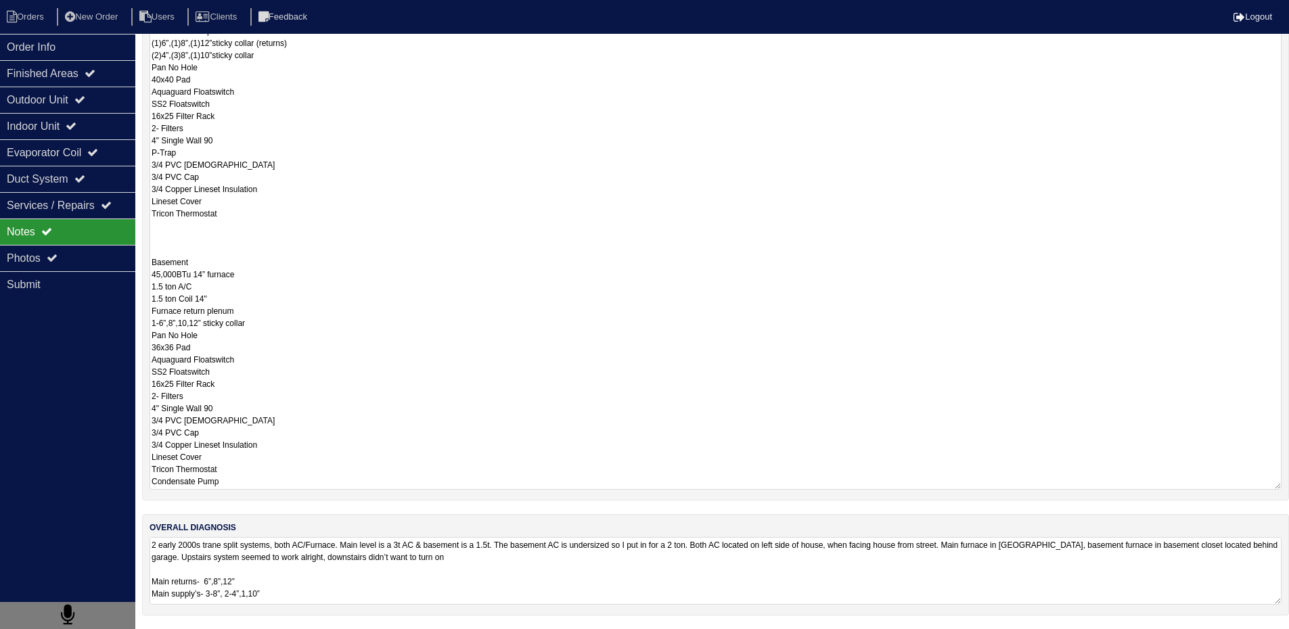
drag, startPoint x: 152, startPoint y: 306, endPoint x: 303, endPoint y: 634, distance: 361.5
click at [303, 629] on html "Orders New Order Users Clients Feedback Logout Orders New Order Users Clients M…" at bounding box center [644, 154] width 1289 height 950
click at [392, 286] on textarea "Main Furnace 70,000 BTU 17” 3 ton coil 17" 3 ton A/C 17" Furnace return plenum …" at bounding box center [716, 233] width 1132 height 514
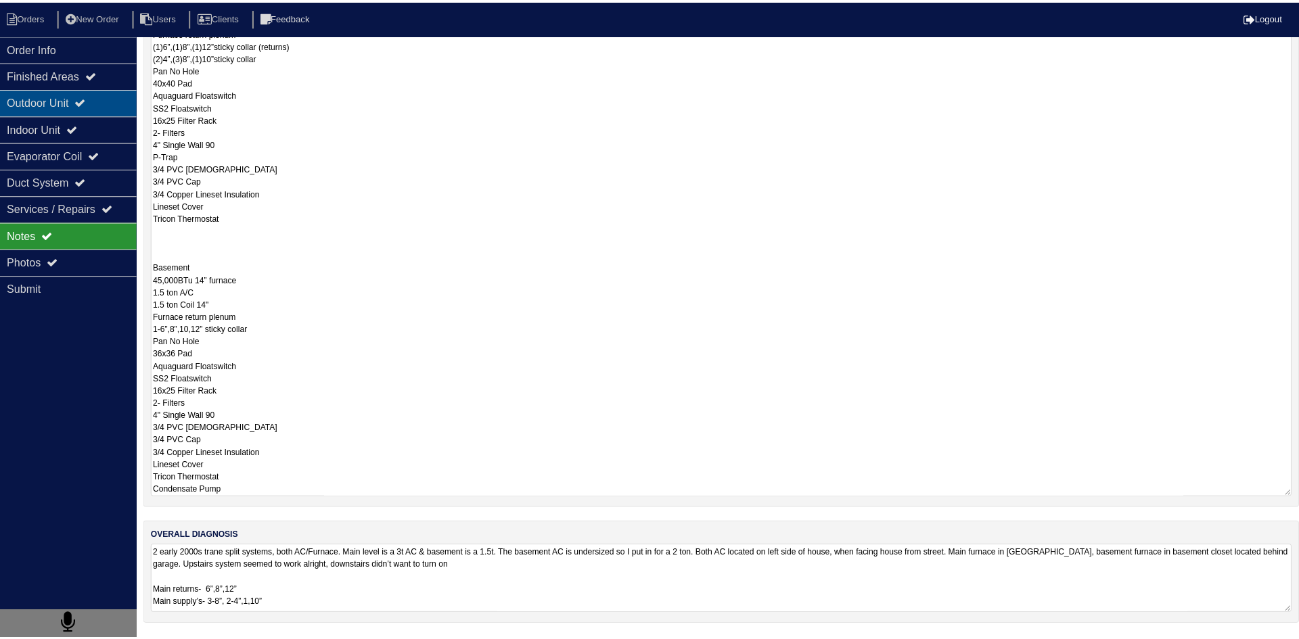
scroll to position [0, 0]
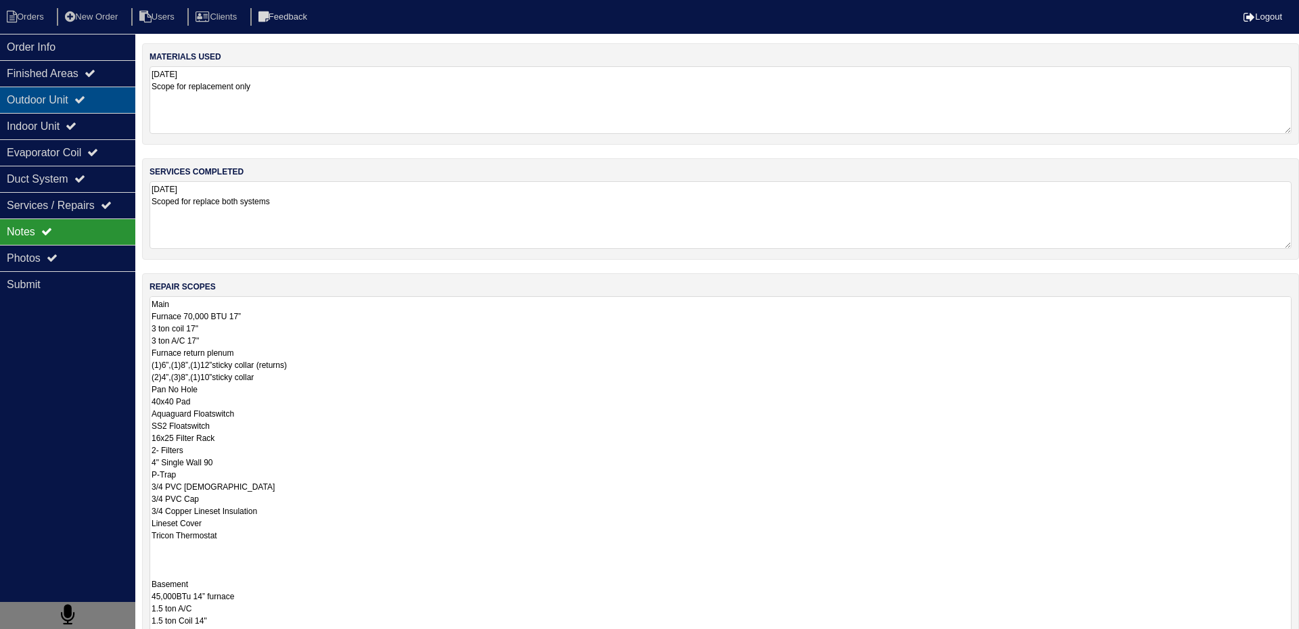
click at [47, 99] on div "Outdoor Unit" at bounding box center [67, 100] width 135 height 26
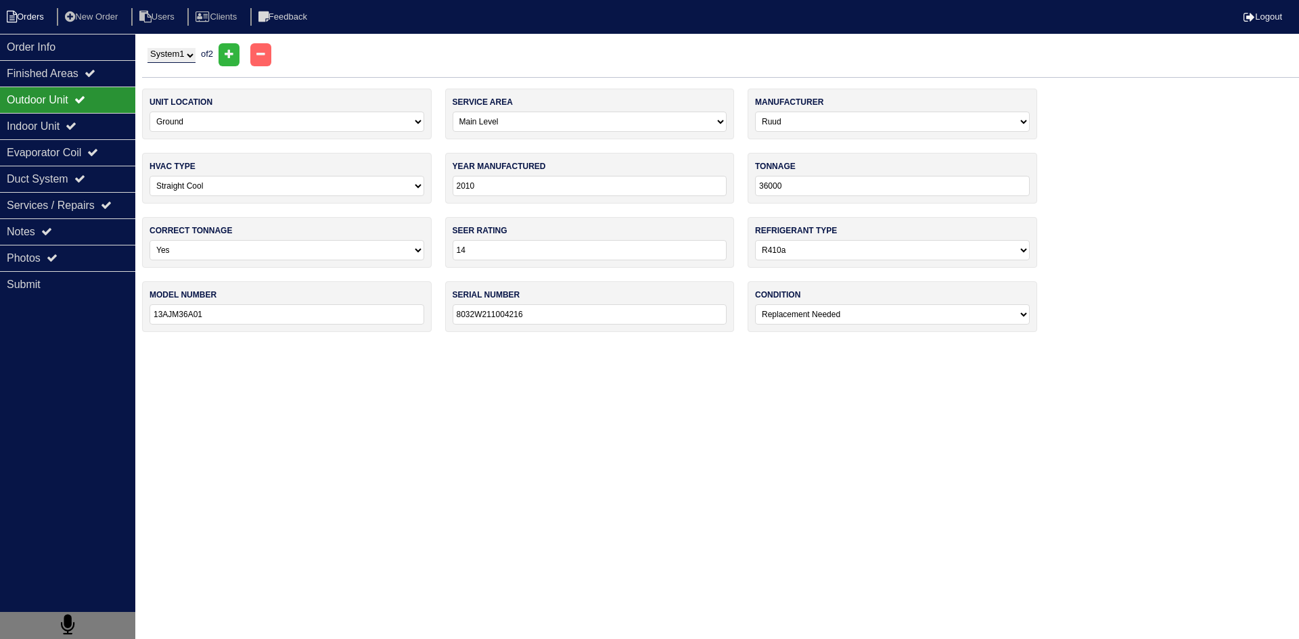
click at [35, 22] on li "Orders" at bounding box center [27, 17] width 55 height 18
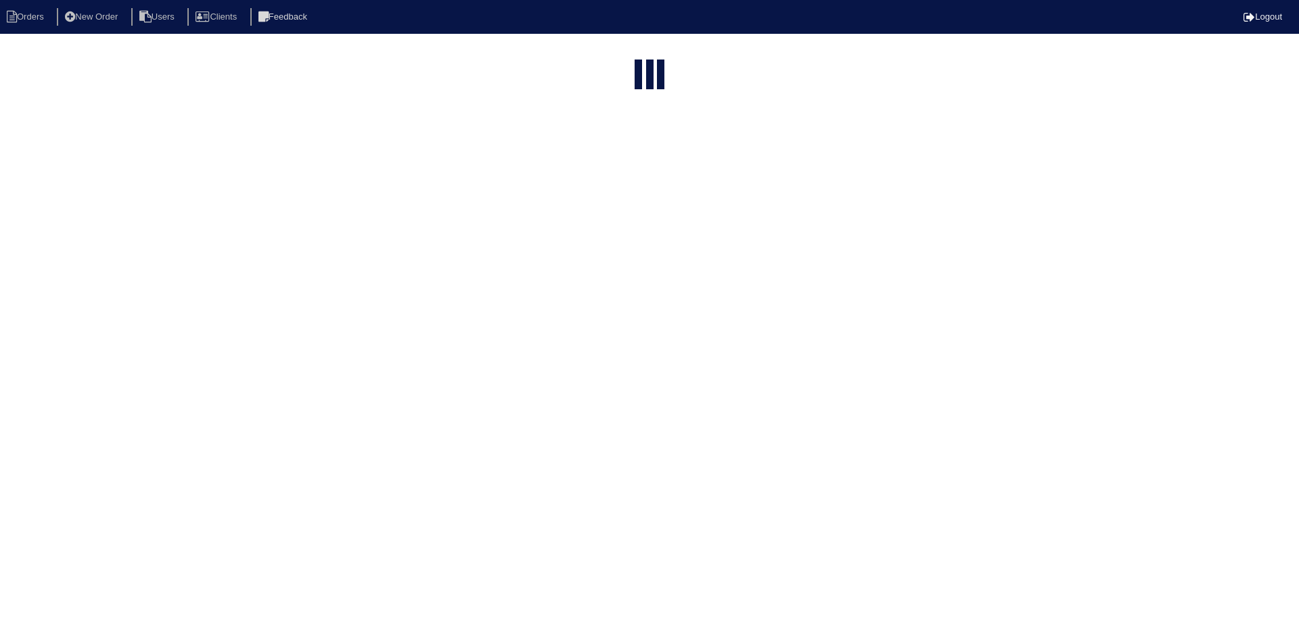
select select "15"
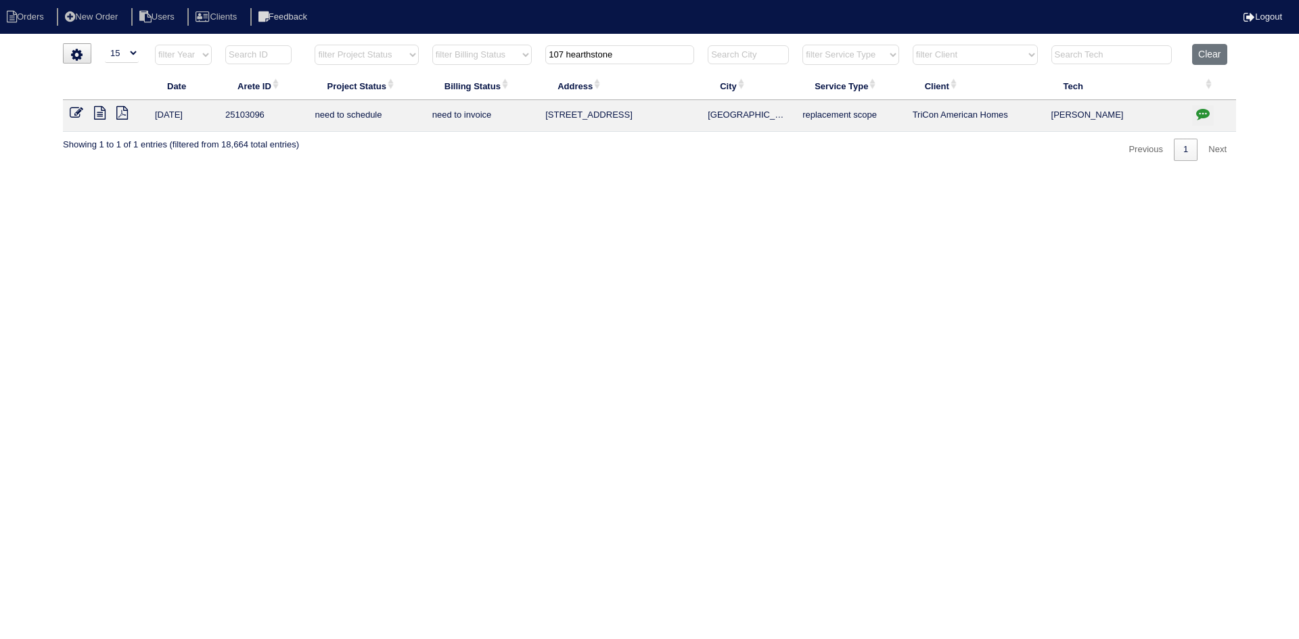
click at [630, 50] on input "107 hearthstone" at bounding box center [619, 54] width 149 height 19
type input "2417 battle"
click at [103, 111] on icon at bounding box center [100, 113] width 12 height 14
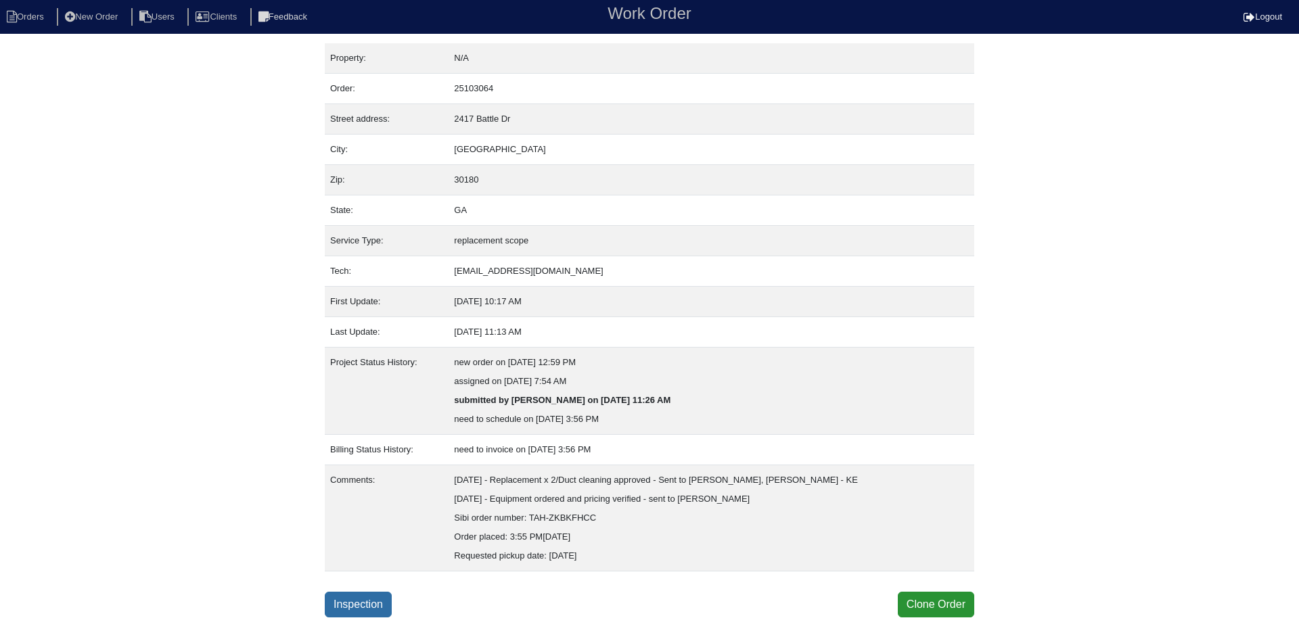
click at [374, 604] on link "Inspection" at bounding box center [358, 605] width 67 height 26
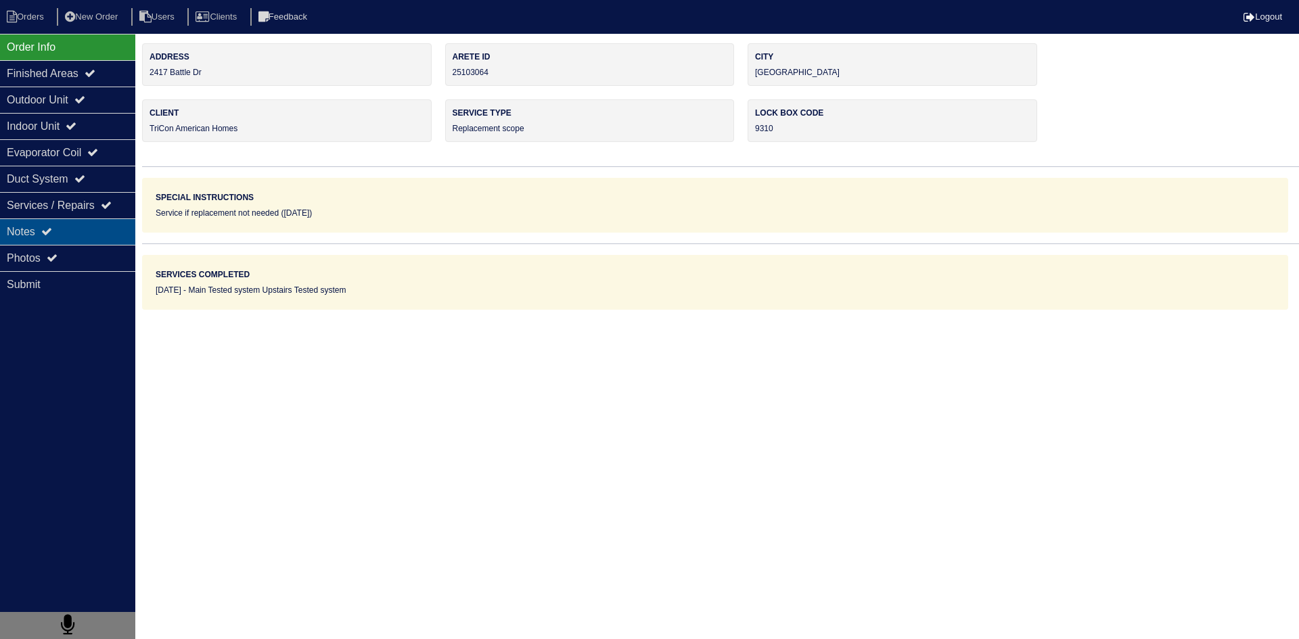
click at [76, 242] on div "Notes" at bounding box center [67, 232] width 135 height 26
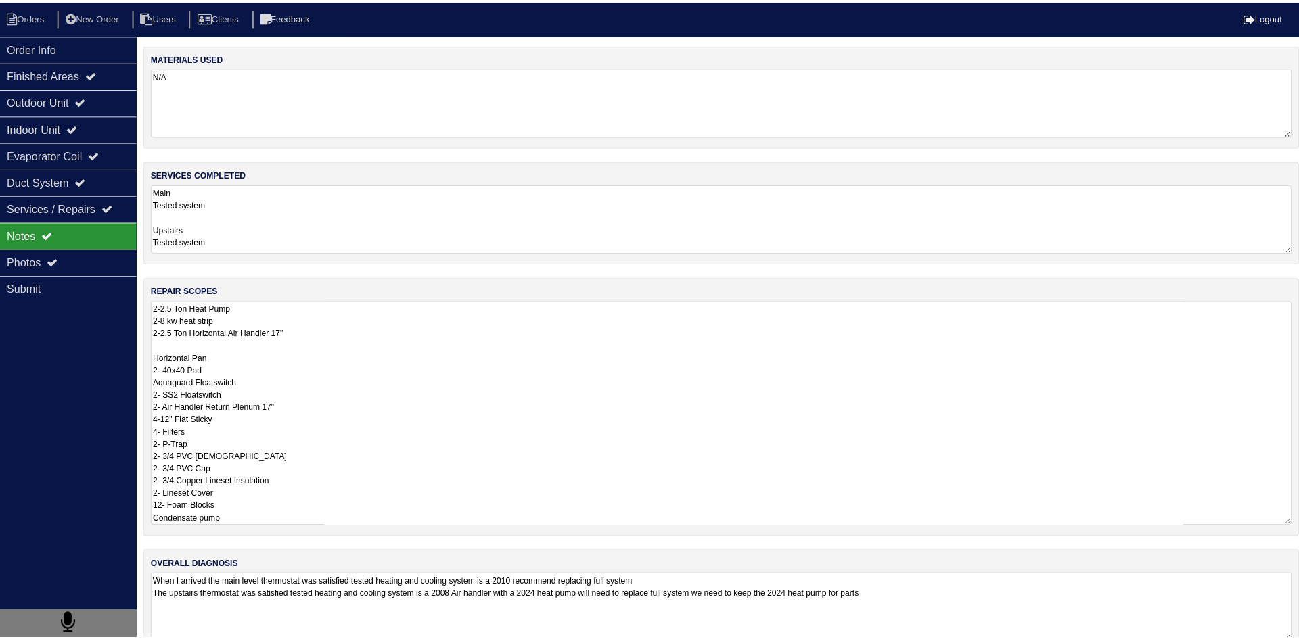
scroll to position [1, 0]
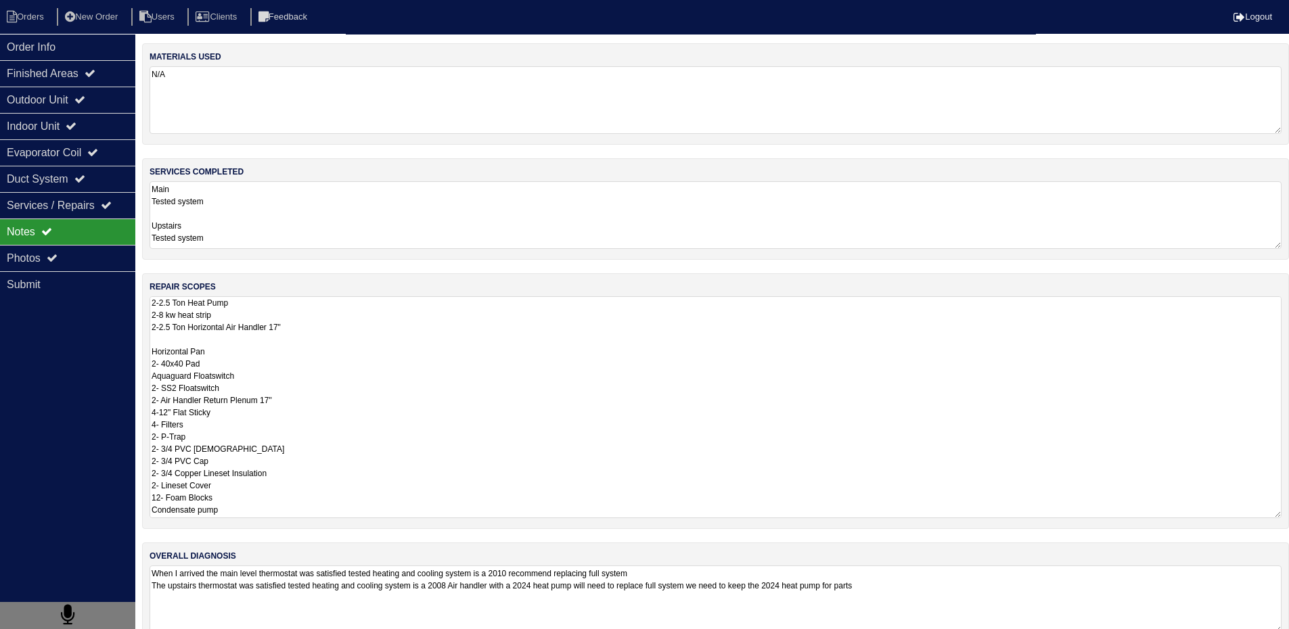
drag, startPoint x: 153, startPoint y: 307, endPoint x: 300, endPoint y: 518, distance: 257.6
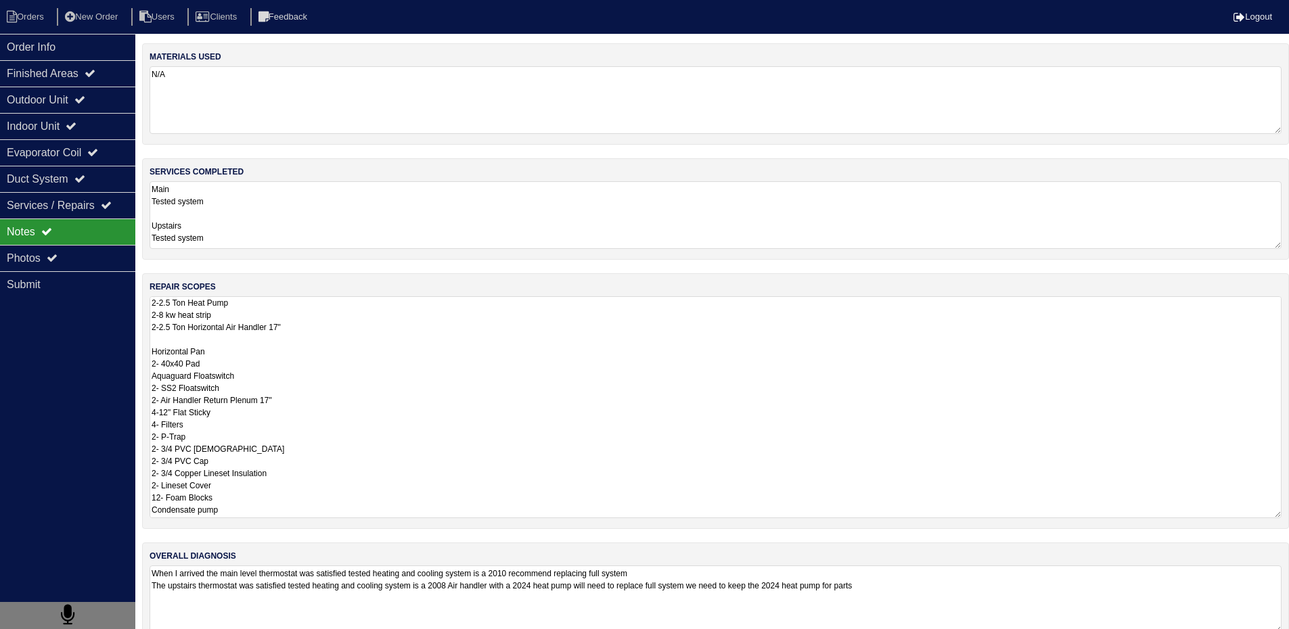
click at [300, 518] on div "repair scopes 2-2.5 Ton Heat Pump 2-8 kw heat strip 2-2.5 Ton Horizontal Air Ha…" at bounding box center [715, 401] width 1147 height 256
click at [43, 11] on li "Orders" at bounding box center [27, 17] width 55 height 18
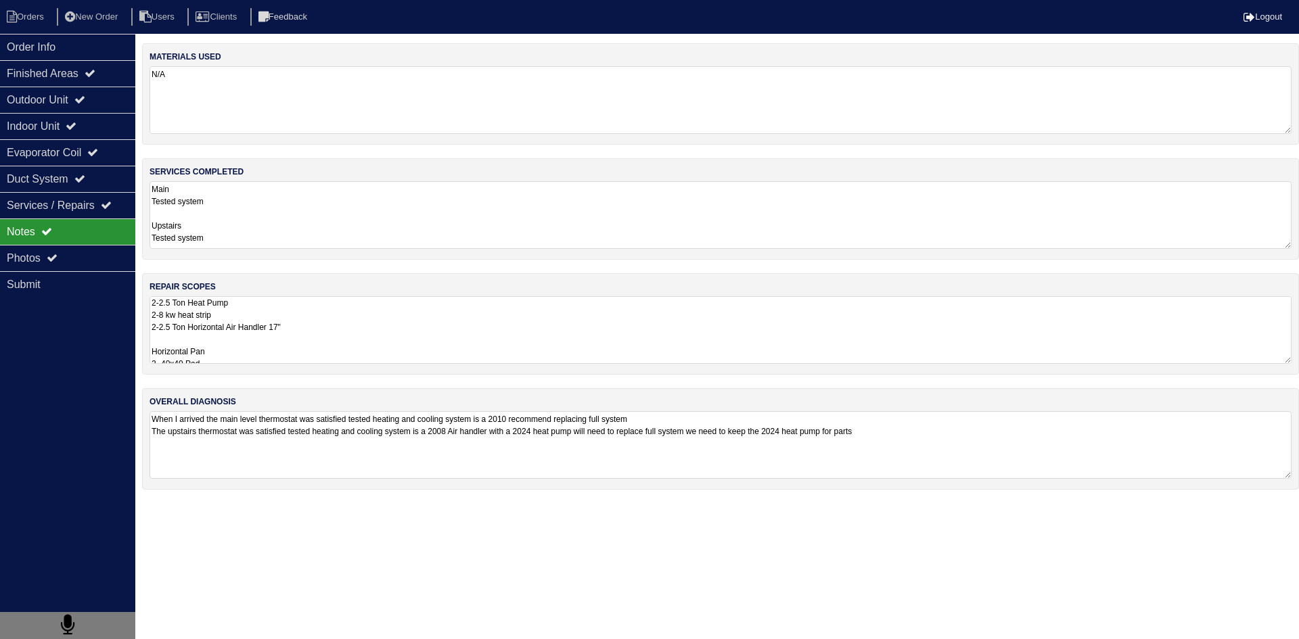
select select "15"
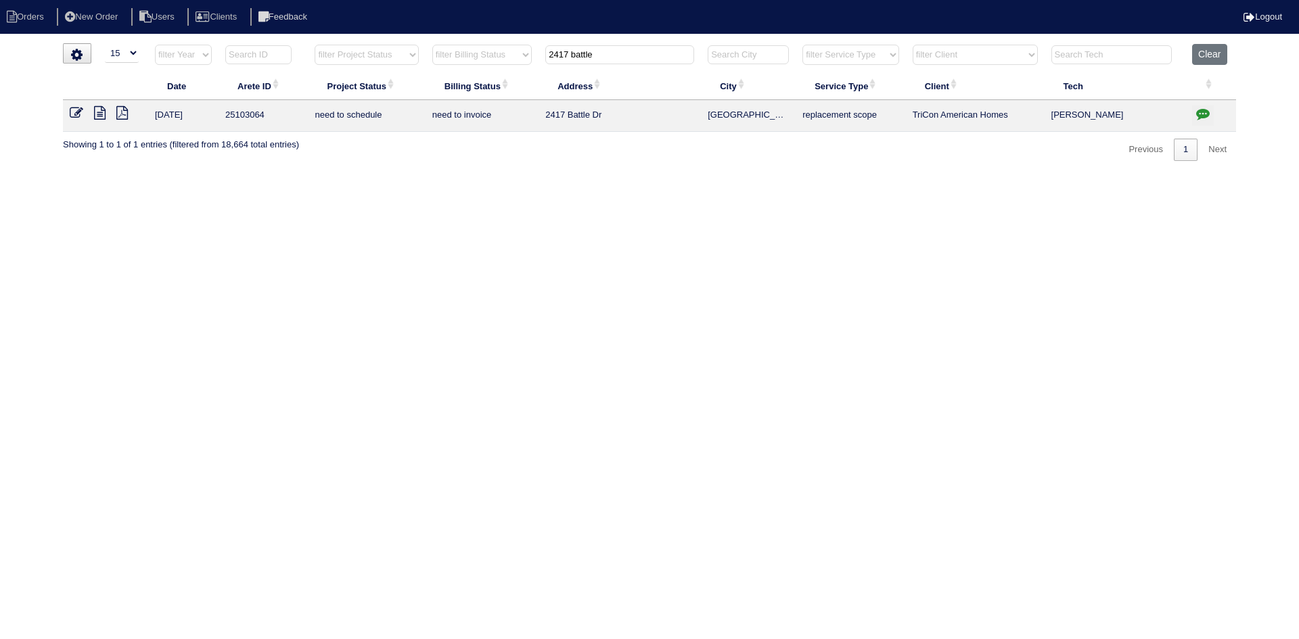
click at [627, 55] on input "2417 battle" at bounding box center [619, 54] width 149 height 19
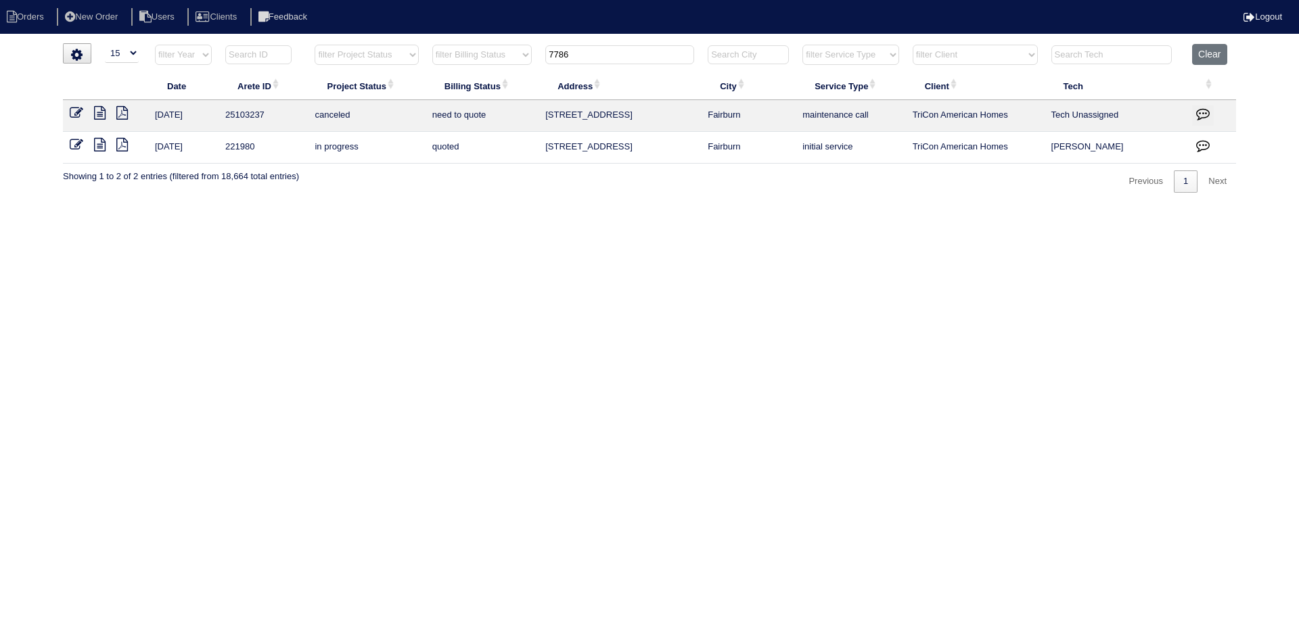
click at [1199, 117] on icon "button" at bounding box center [1203, 114] width 14 height 14
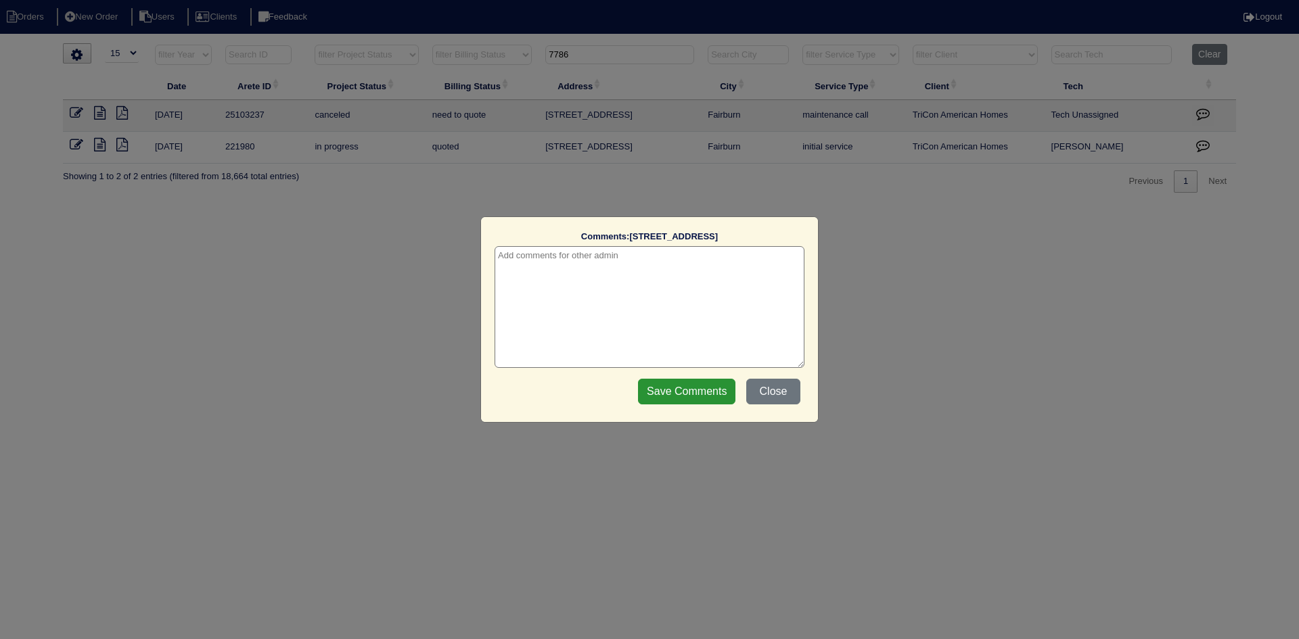
click at [951, 335] on div "Comments: 7786 Flyaway Rd The comments on file have changed since you started e…" at bounding box center [649, 319] width 1299 height 639
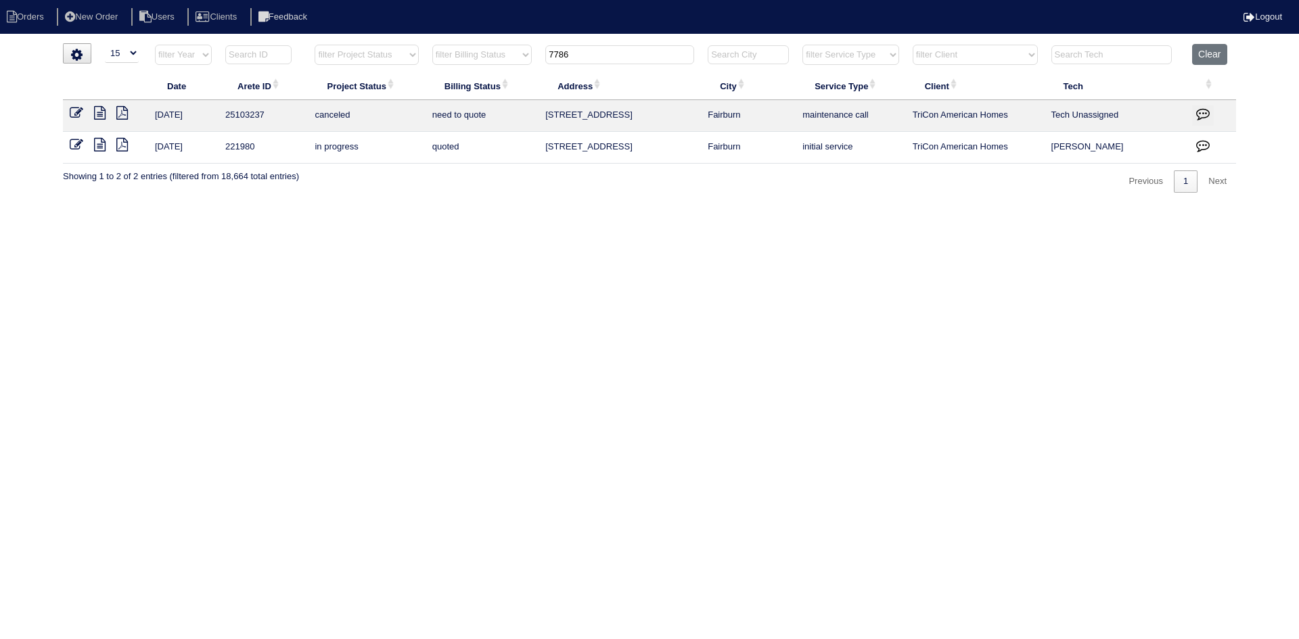
drag, startPoint x: 583, startPoint y: 52, endPoint x: 480, endPoint y: 53, distance: 102.9
click at [480, 53] on tr "filter Year -- Any Year -- 2025 2024 2023 2022 2021 2020 2019 filter Project St…" at bounding box center [649, 58] width 1173 height 28
type input "476 c"
click at [99, 114] on icon at bounding box center [100, 113] width 12 height 14
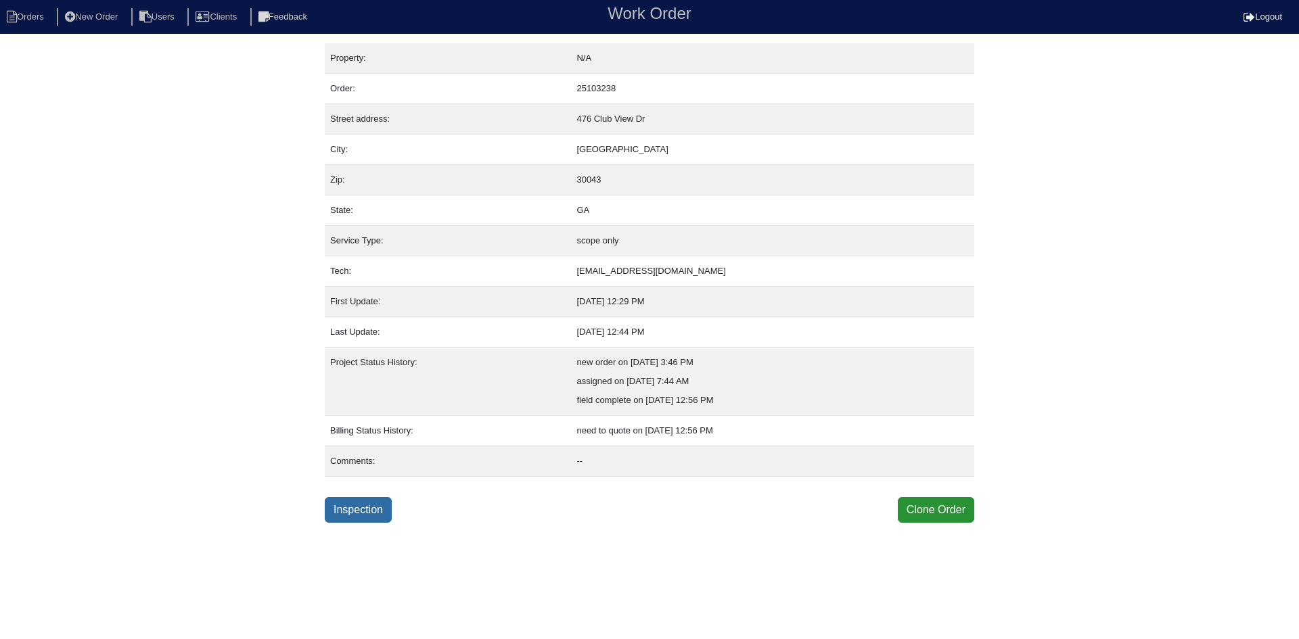
click at [372, 514] on link "Inspection" at bounding box center [358, 510] width 67 height 26
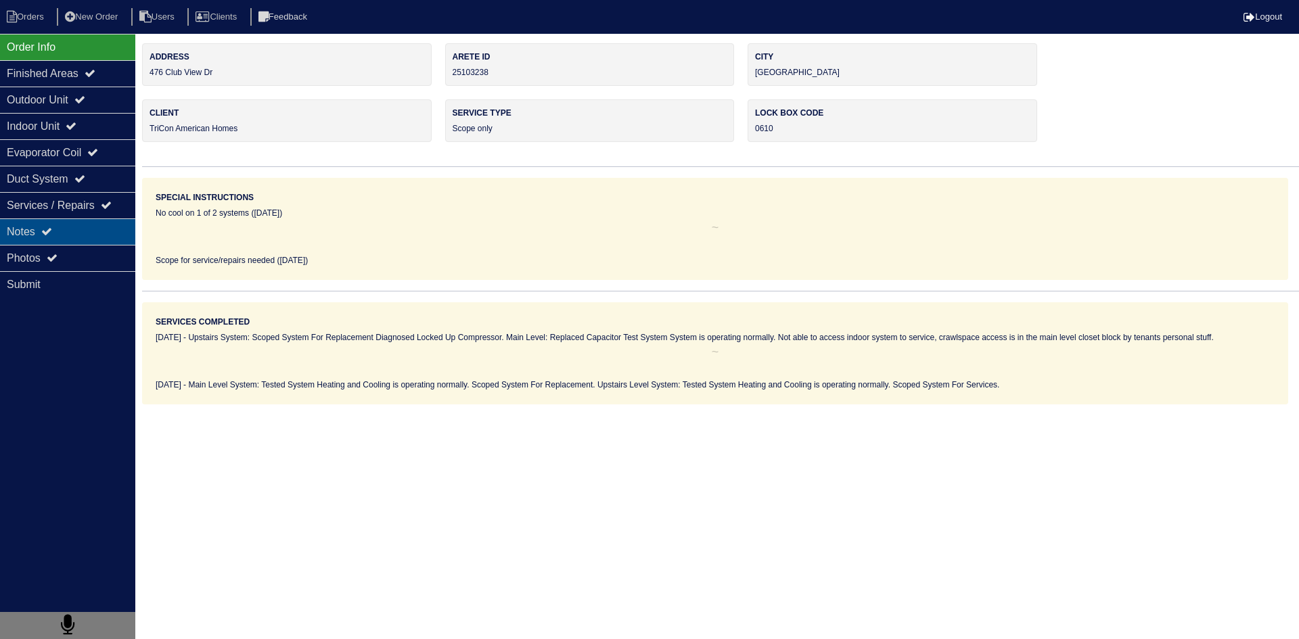
click at [99, 235] on div "Notes" at bounding box center [67, 232] width 135 height 26
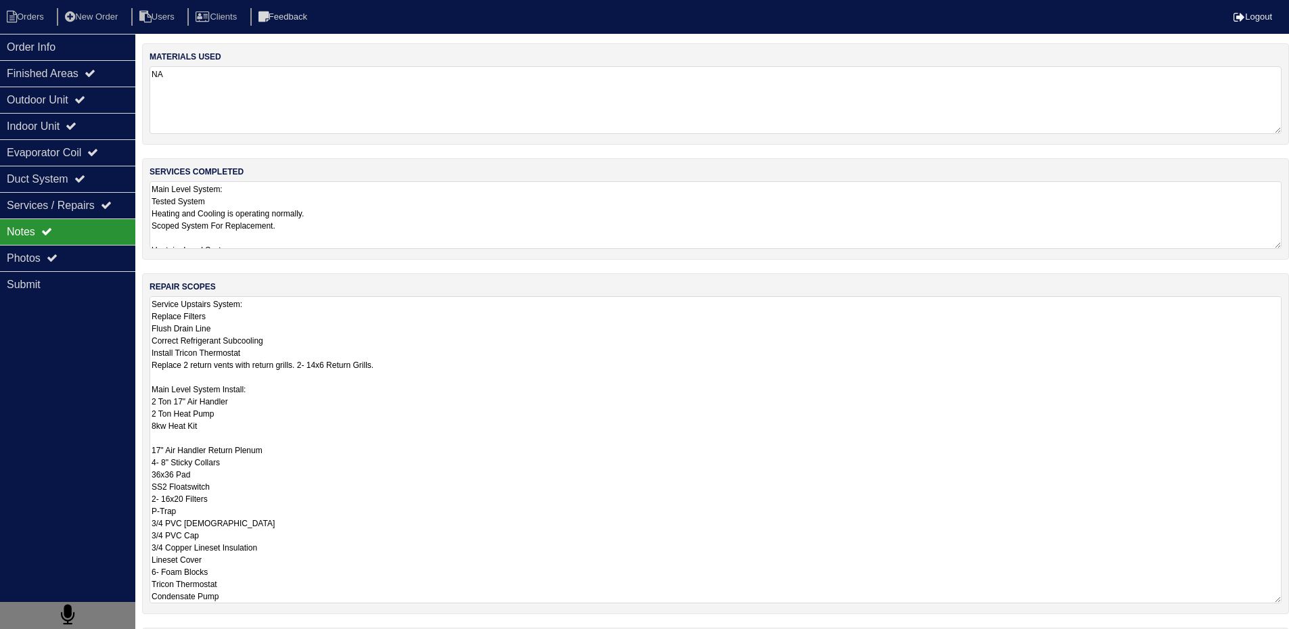
click at [246, 316] on textarea "Service Upstairs System: Replace Filters Flush Drain Line Correct Refrigerant S…" at bounding box center [716, 449] width 1132 height 307
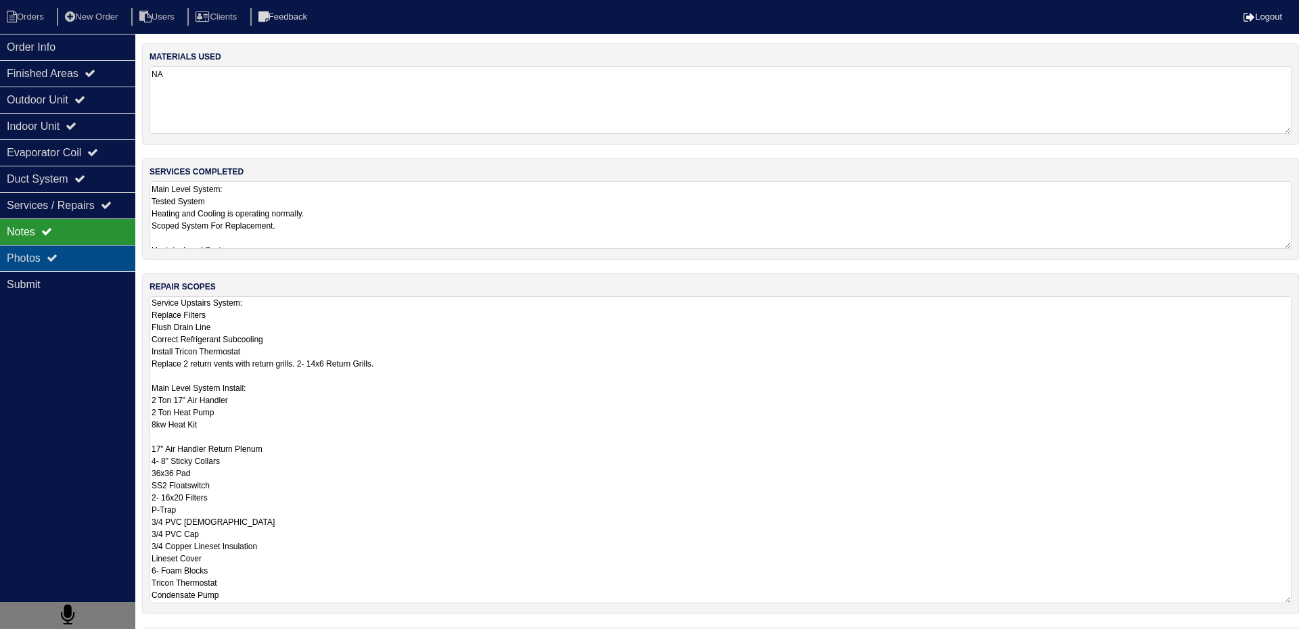
click at [42, 260] on div "Photos" at bounding box center [67, 258] width 135 height 26
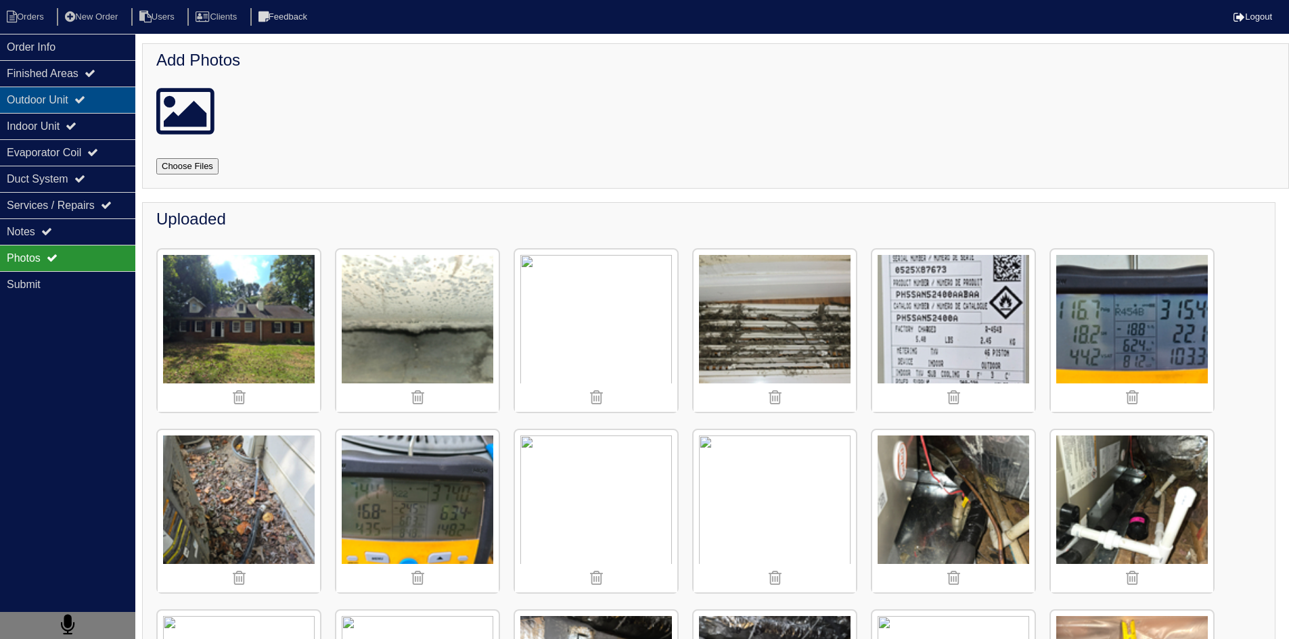
click at [26, 104] on div "Outdoor Unit" at bounding box center [67, 100] width 135 height 26
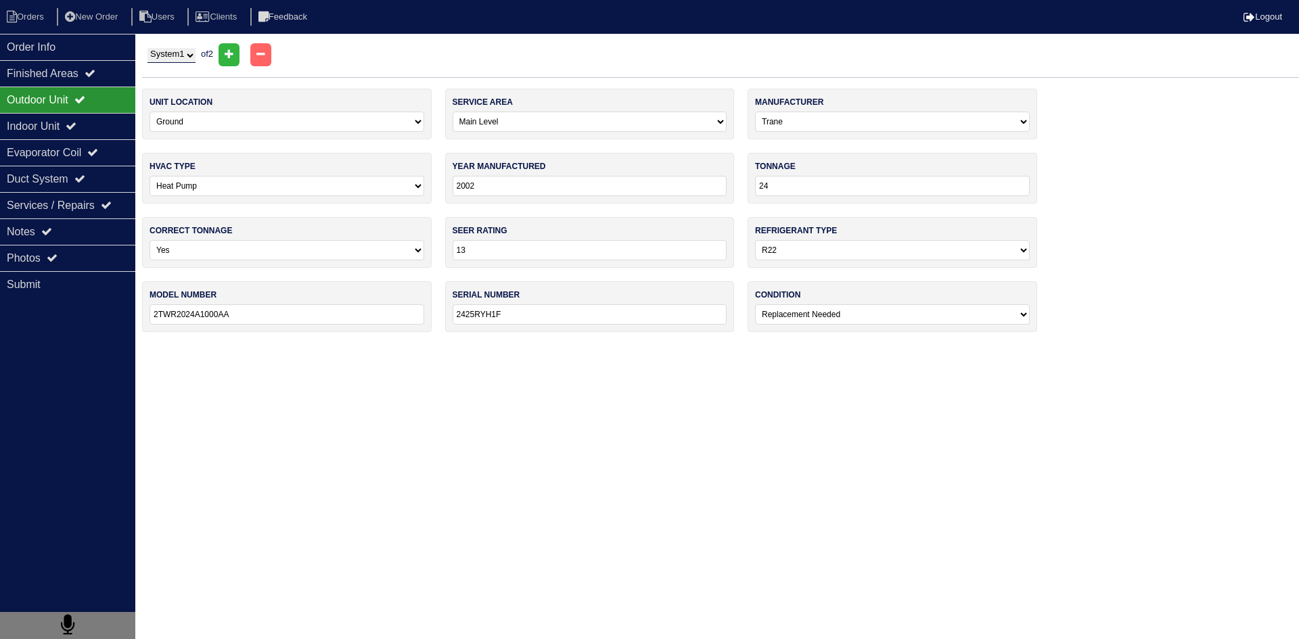
click at [179, 54] on select "System 1 System 2" at bounding box center [172, 55] width 48 height 15
select select "2"
click at [148, 48] on select "System 1 System 2" at bounding box center [172, 55] width 48 height 15
select select "1"
select select "[PERSON_NAME]"
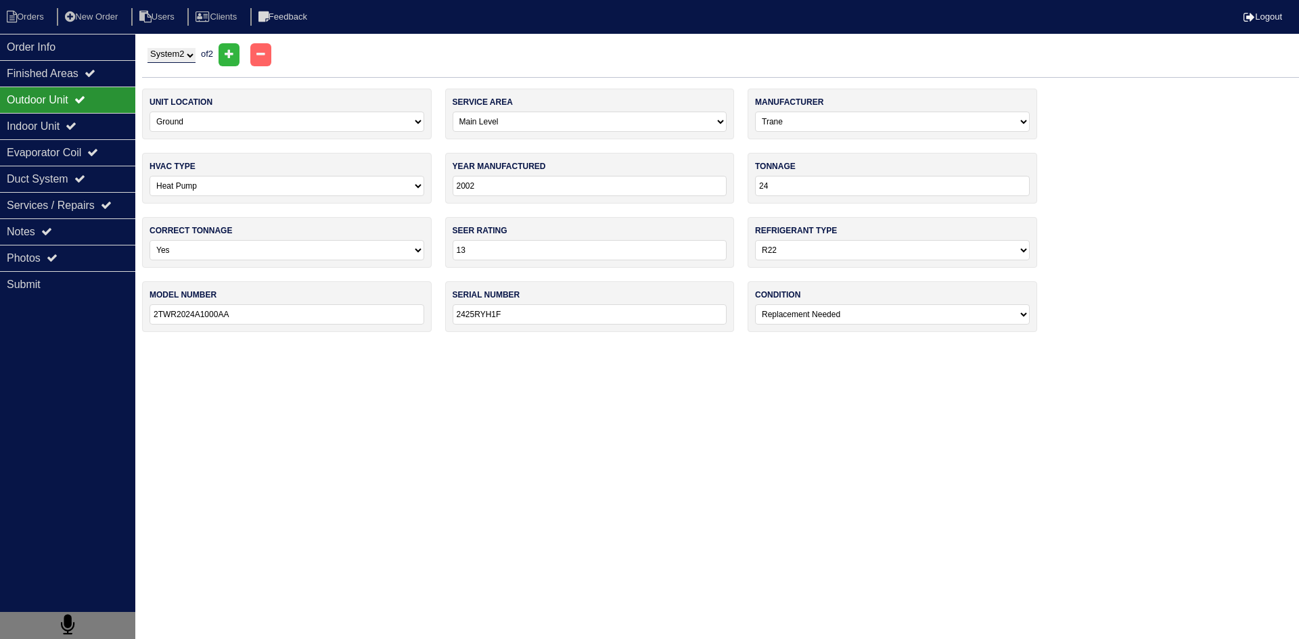
type input "2025"
type input "15"
select select "2"
type input "PH5SAN52400A"
type input "0525887673"
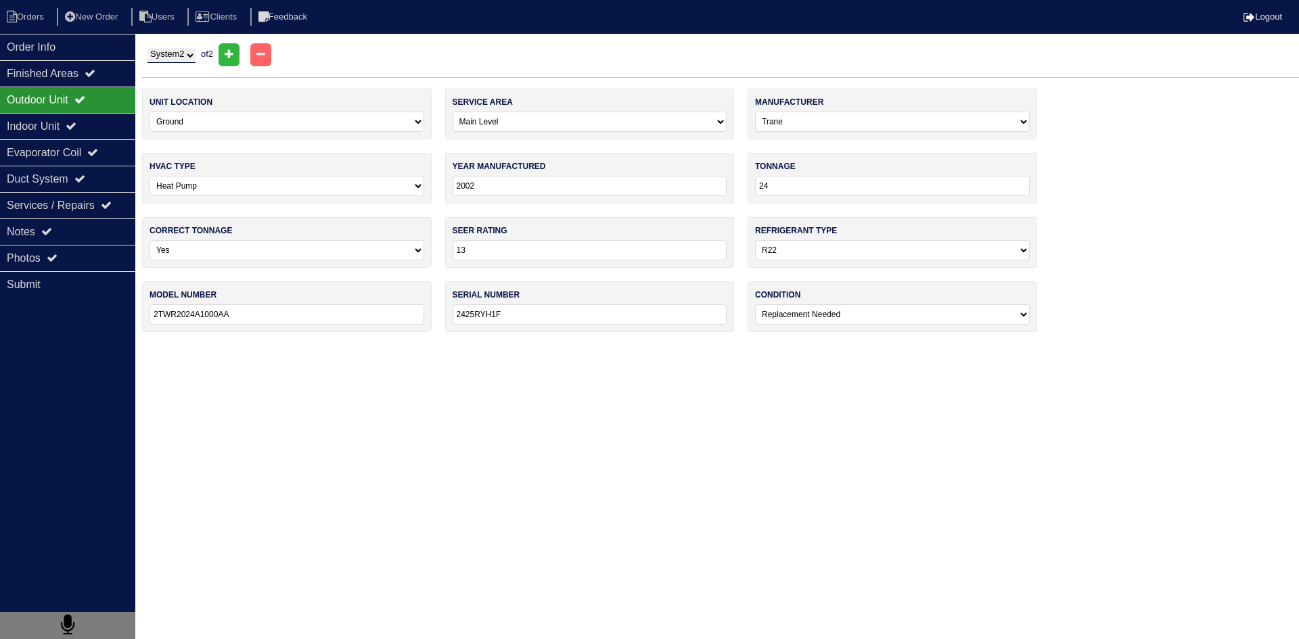
select select "0"
click at [370, 346] on html "Orders New Order Users Clients Feedback Logout Orders New Order Users Clients M…" at bounding box center [649, 173] width 1299 height 346
